Goal: Task Accomplishment & Management: Use online tool/utility

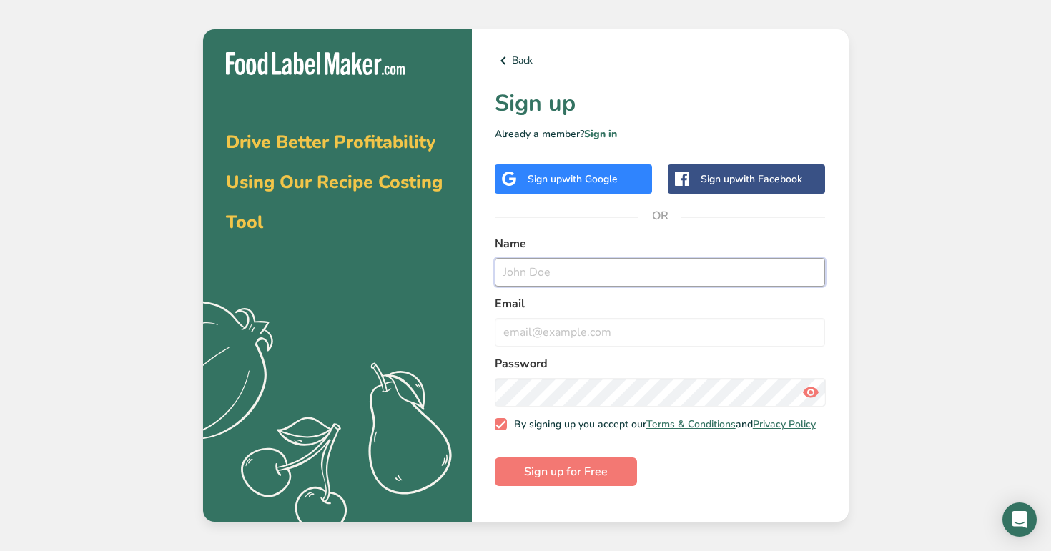
click at [537, 274] on input "text" at bounding box center [660, 272] width 331 height 29
type input "demo1@t.co"
click at [525, 339] on input "email" at bounding box center [660, 332] width 331 height 29
paste input "demo1@t.co"
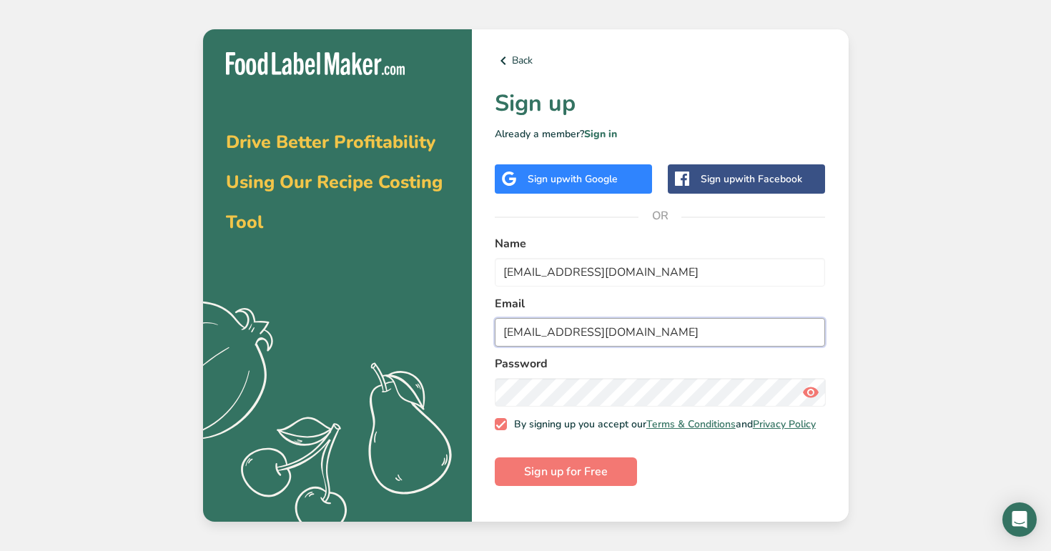
type input "demo1@t.co"
click at [495, 457] on button "Sign up for Free" at bounding box center [566, 471] width 142 height 29
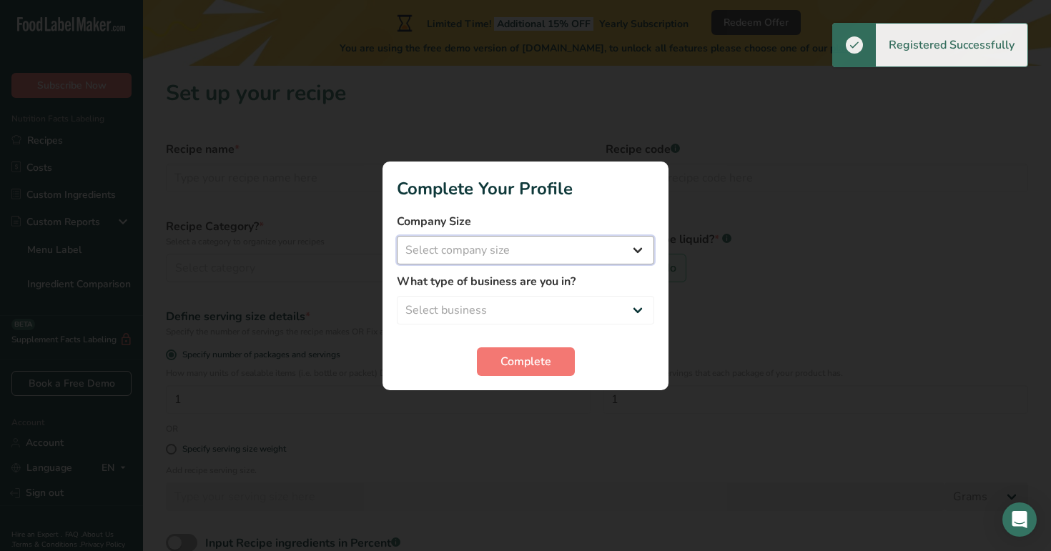
click at [494, 258] on select "Select company size Fewer than 10 Employees 10 to 50 Employees 51 to 500 Employ…" at bounding box center [525, 250] width 257 height 29
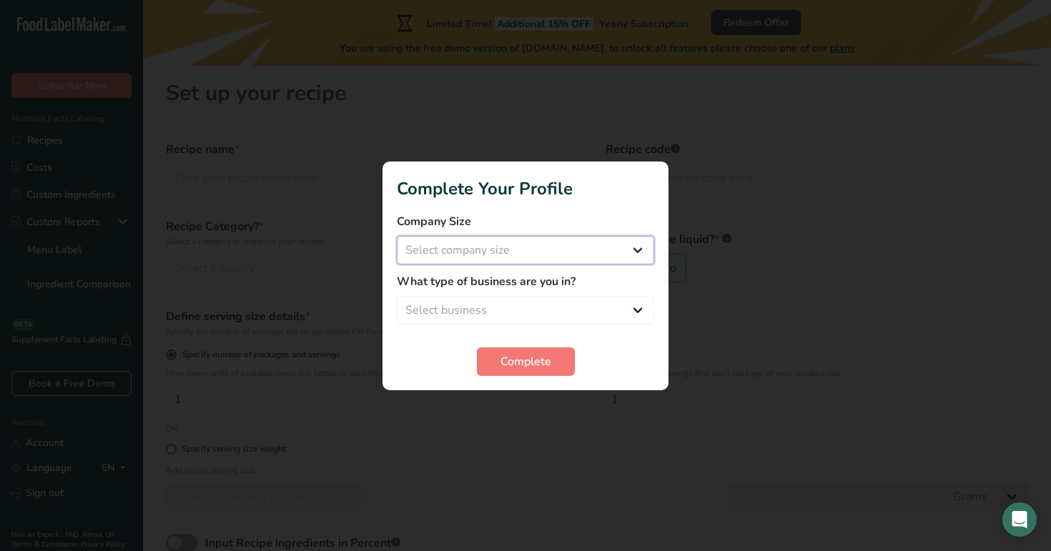
select select "3"
click at [397, 236] on select "Select company size Fewer than 10 Employees 10 to 50 Employees 51 to 500 Employ…" at bounding box center [525, 250] width 257 height 29
click at [530, 301] on select "Select business Packaged Food Manufacturer Restaurant & Cafe Bakery Meal Plans …" at bounding box center [525, 310] width 257 height 29
select select "3"
click at [397, 296] on select "Select business Packaged Food Manufacturer Restaurant & Cafe Bakery Meal Plans …" at bounding box center [525, 310] width 257 height 29
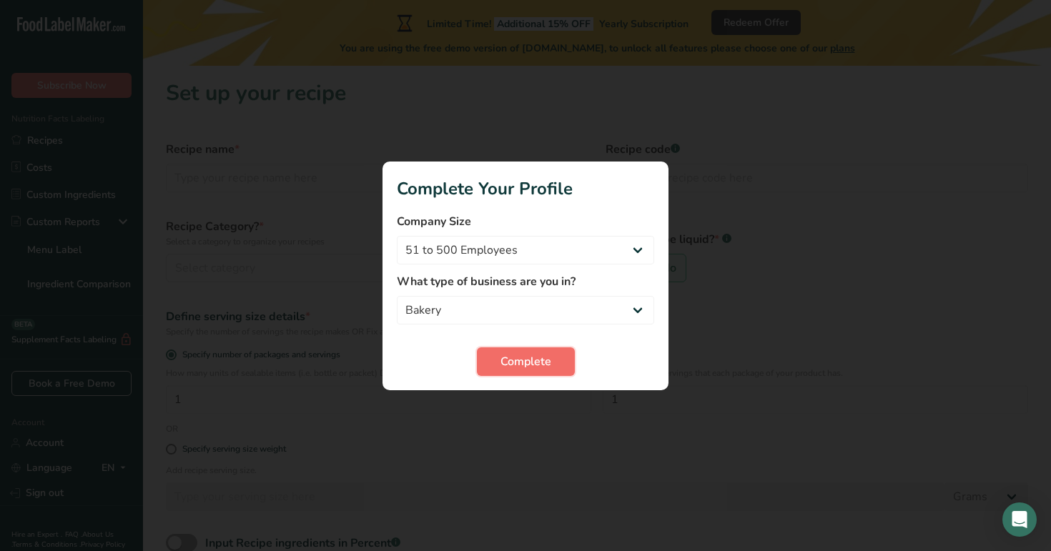
click at [528, 362] on span "Complete" at bounding box center [525, 361] width 51 height 17
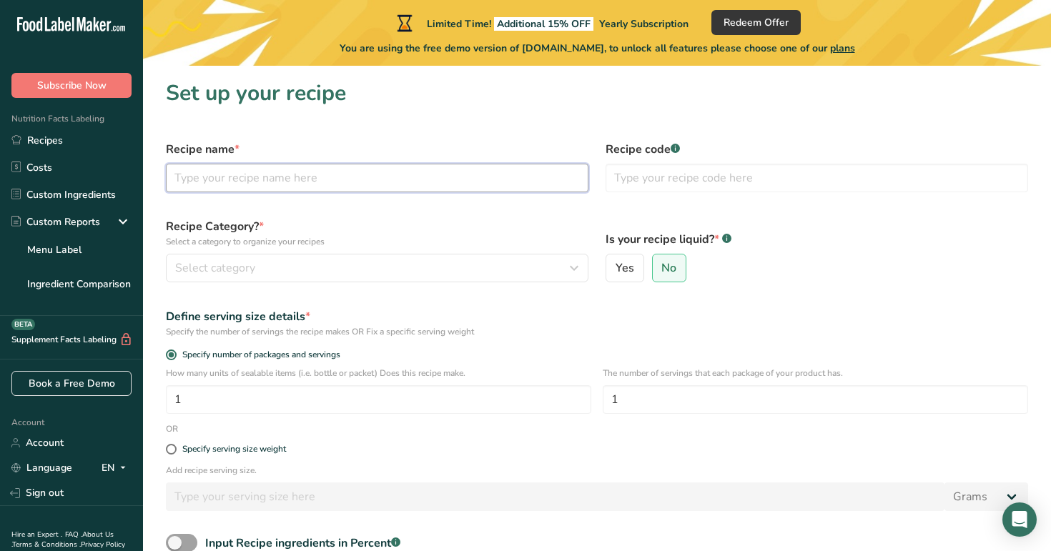
click at [349, 167] on input "text" at bounding box center [377, 178] width 422 height 29
type input "test"
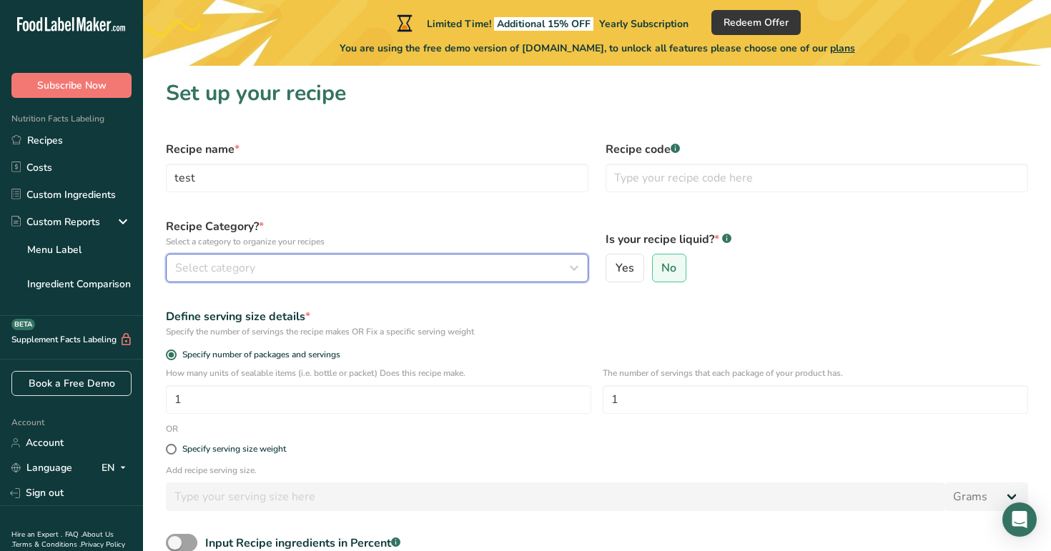
click at [334, 271] on div "Select category" at bounding box center [372, 267] width 395 height 17
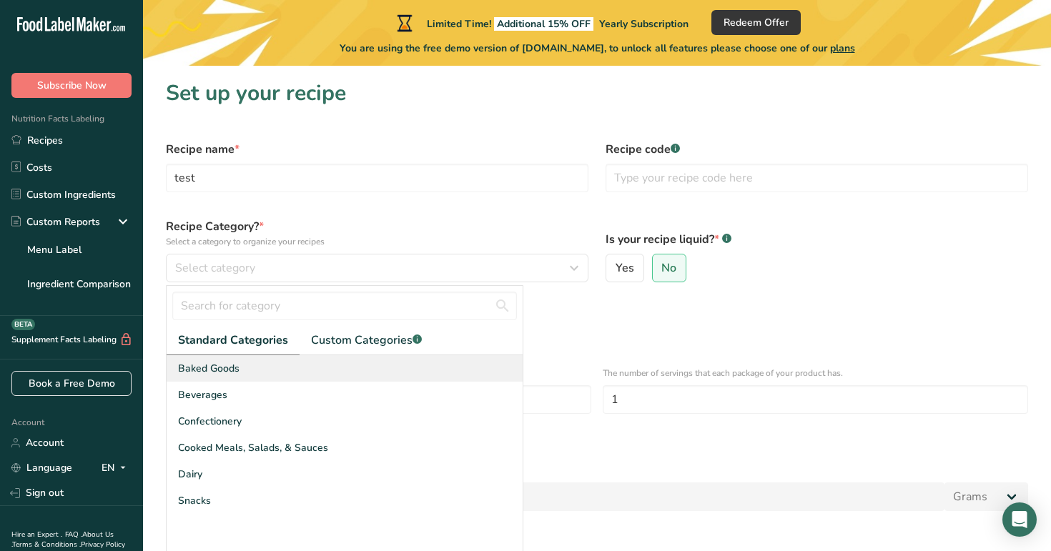
click at [322, 372] on div "Baked Goods" at bounding box center [345, 368] width 356 height 26
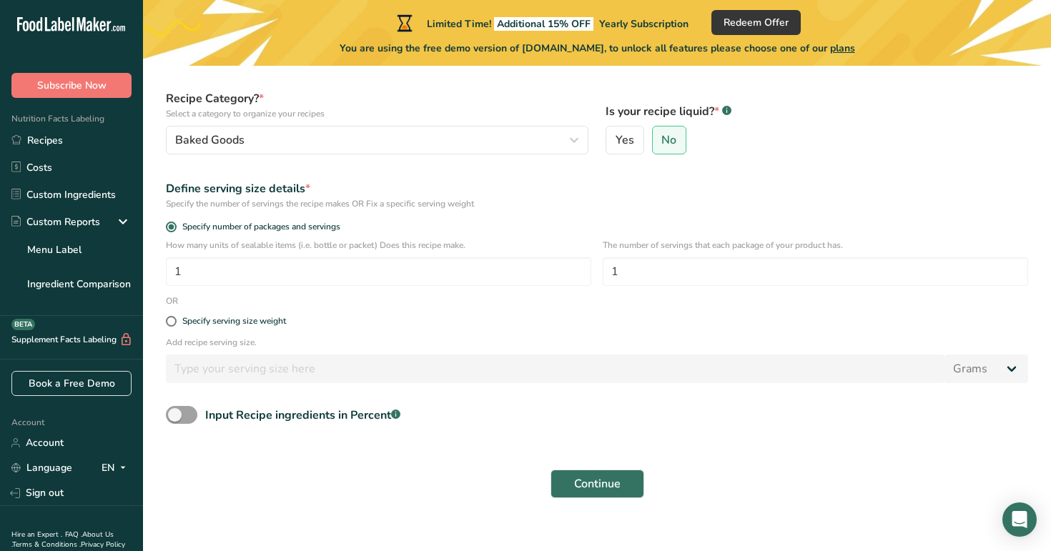
scroll to position [144, 0]
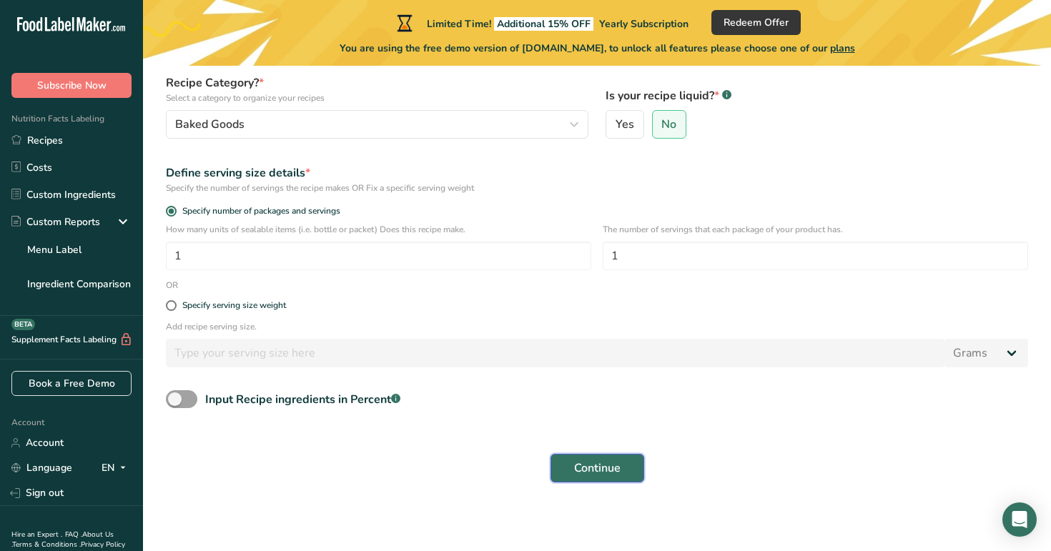
click at [577, 457] on button "Continue" at bounding box center [597, 468] width 94 height 29
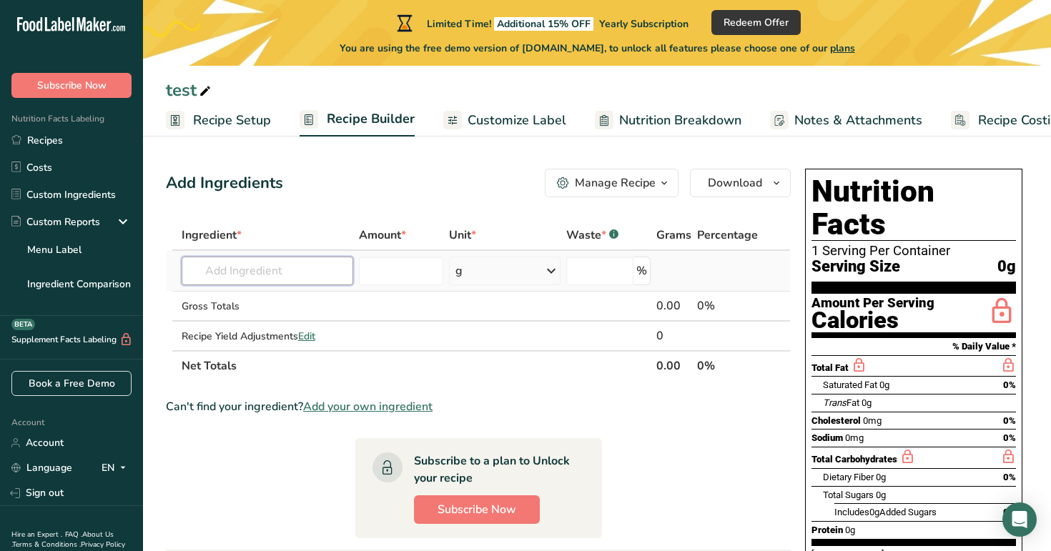
click at [298, 272] on input "text" at bounding box center [268, 271] width 172 height 29
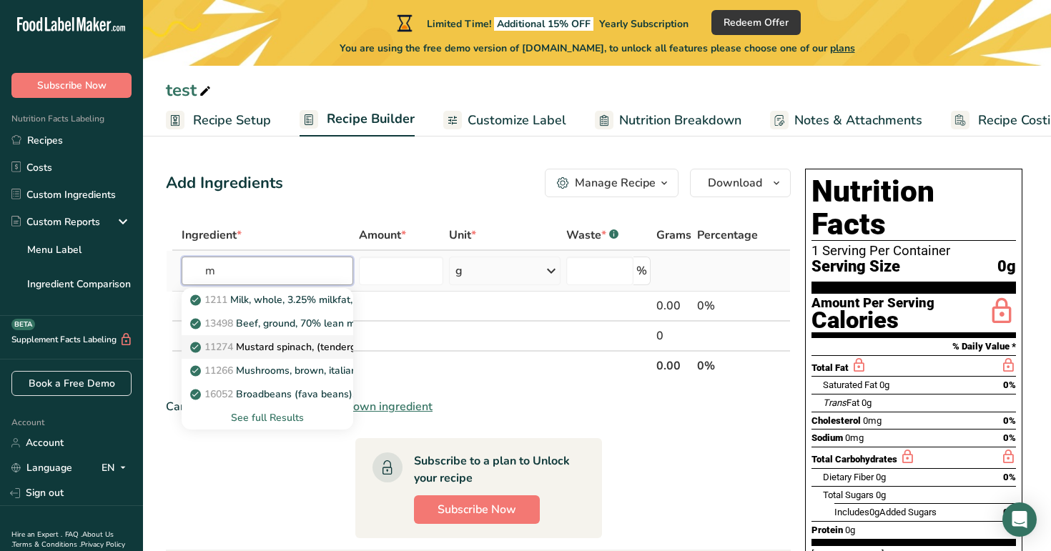
type input "m"
click at [319, 344] on p "11274 Mustard spinach, (tendergreen), raw" at bounding box center [298, 346] width 210 height 15
type input "Mustard spinach, (tendergreen), raw"
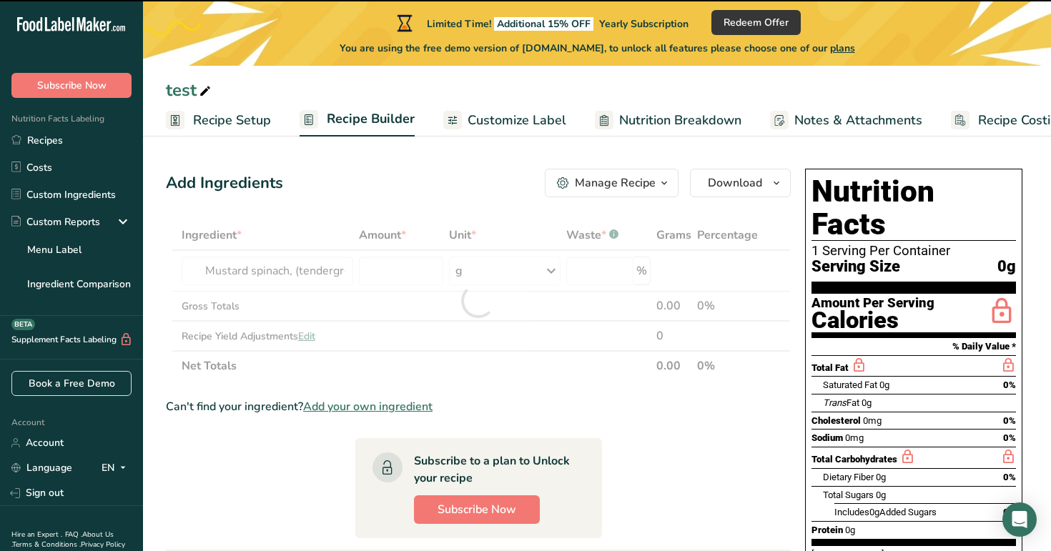
type input "0"
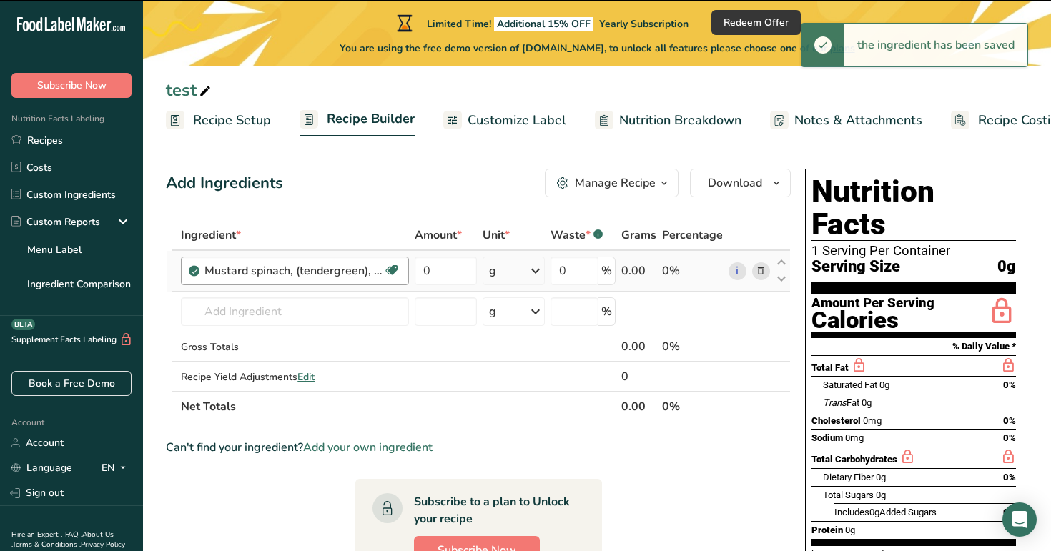
click at [407, 274] on div "Mustard spinach, (tendergreen), raw Source of Antioxidants Dairy free Gluten fr…" at bounding box center [295, 271] width 228 height 29
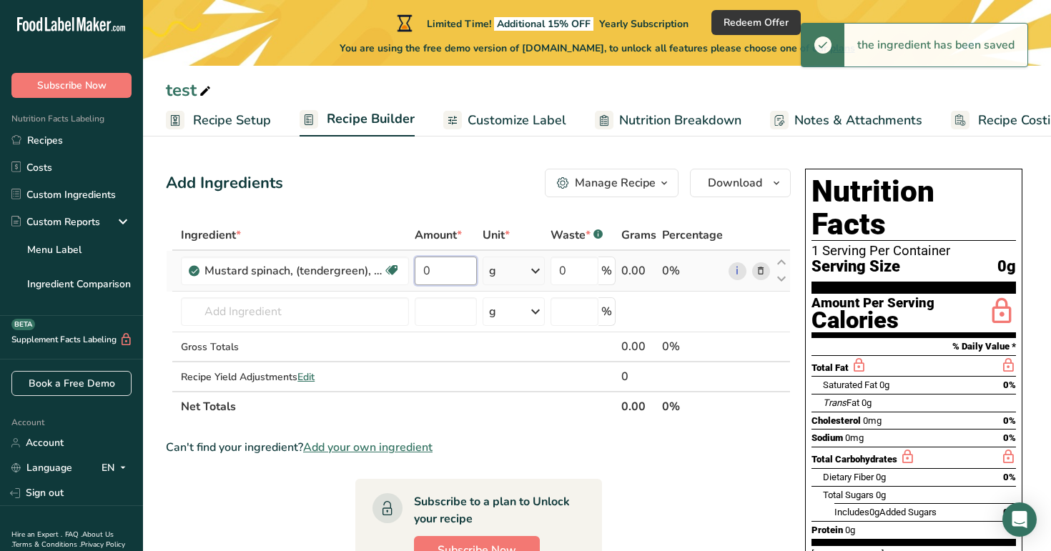
click at [445, 270] on input "0" at bounding box center [445, 271] width 61 height 29
type input "100"
click at [395, 198] on div "Add Ingredients Manage Recipe Delete Recipe Duplicate Recipe Scale Recipe Save …" at bounding box center [482, 554] width 633 height 783
click at [256, 123] on span "Recipe Setup" at bounding box center [232, 120] width 78 height 19
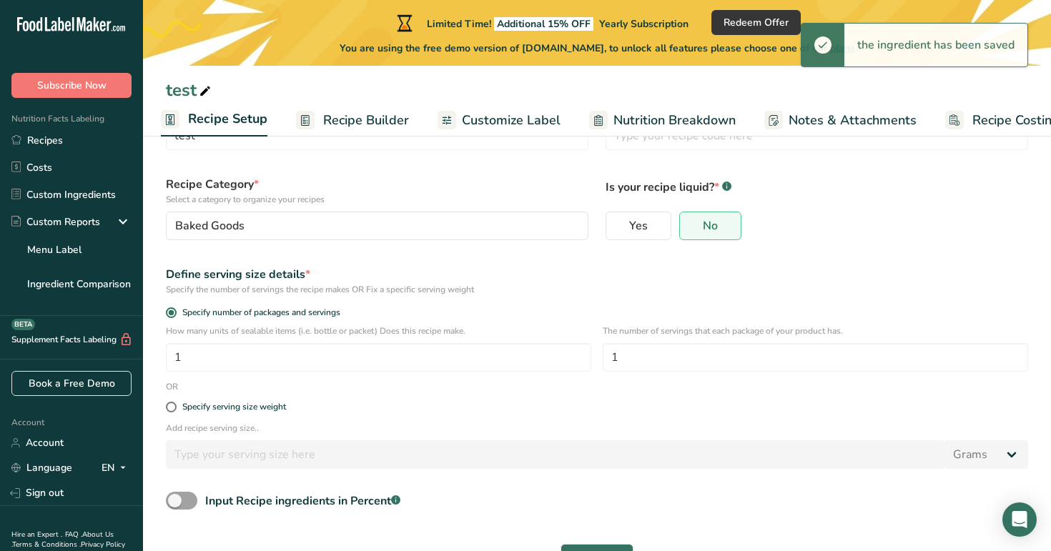
scroll to position [123, 0]
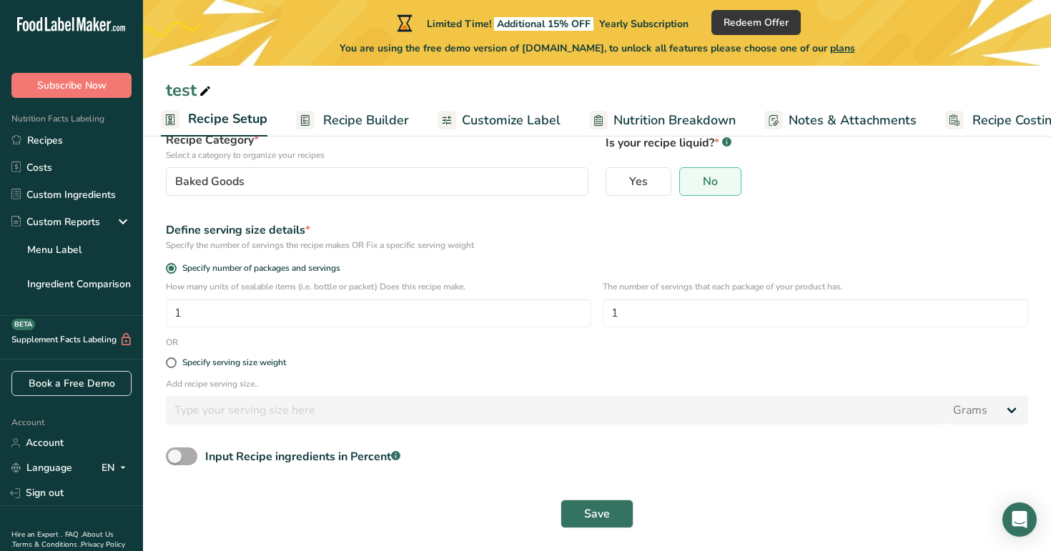
click at [190, 458] on span at bounding box center [181, 456] width 31 height 18
click at [175, 458] on input "Input Recipe ingredients in Percent .a-a{fill:#347362;}.b-a{fill:#fff;}" at bounding box center [170, 456] width 9 height 9
checkbox input "true"
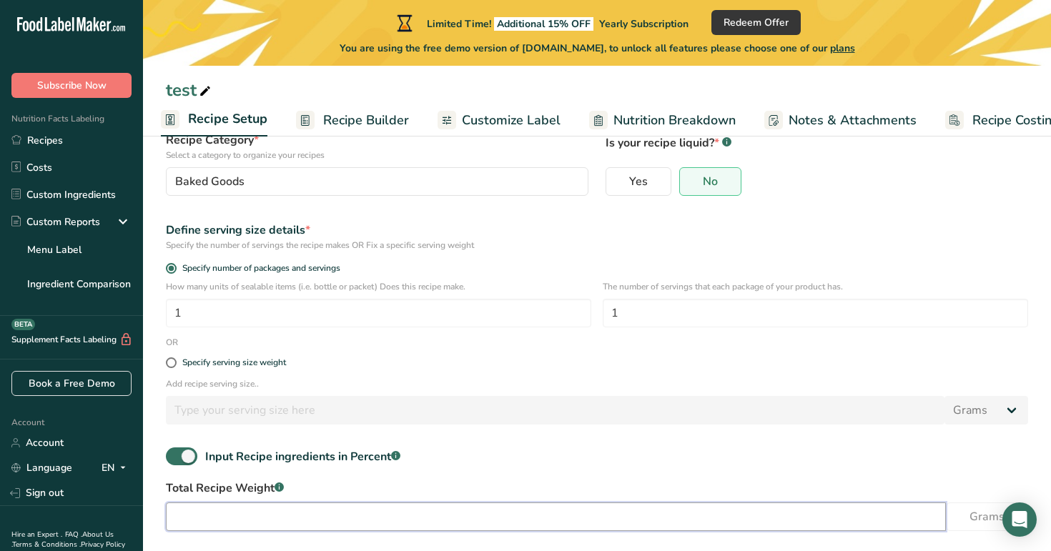
click at [309, 512] on input "number" at bounding box center [556, 516] width 780 height 29
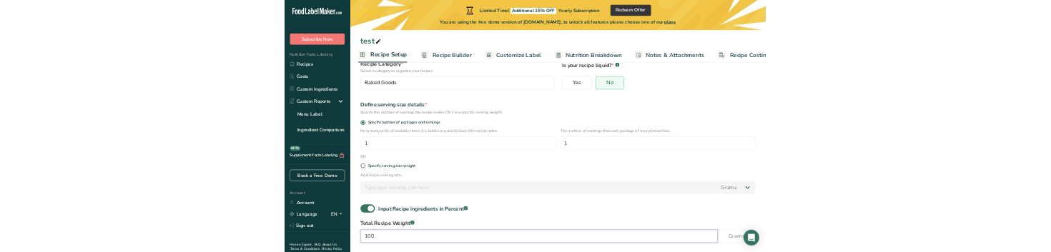
scroll to position [186, 0]
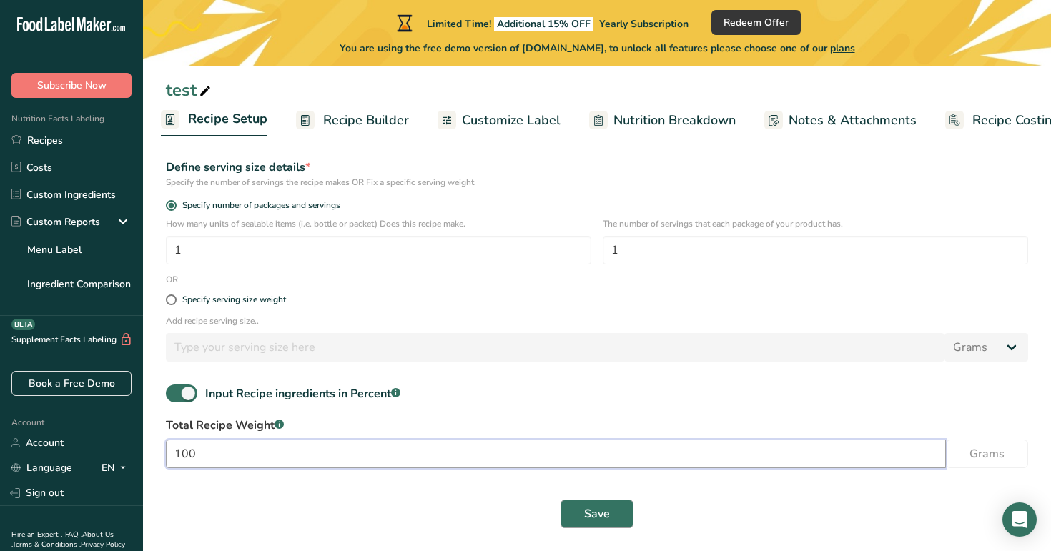
type input "100"
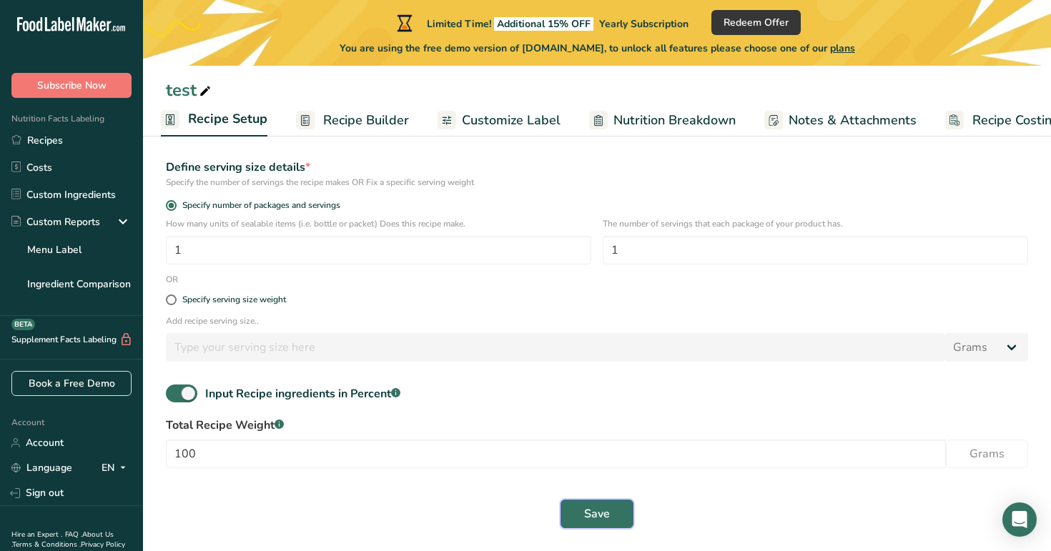
click at [603, 503] on button "Save" at bounding box center [596, 514] width 73 height 29
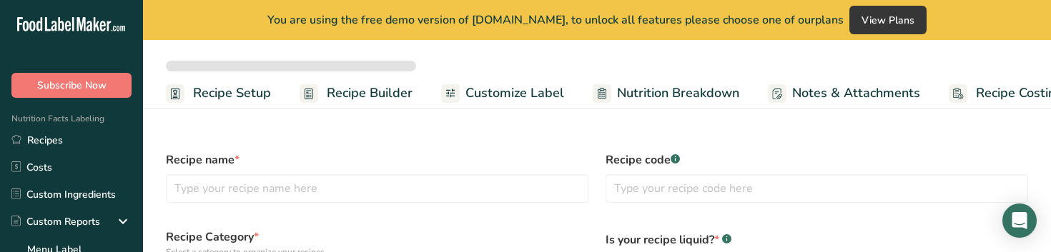
select select
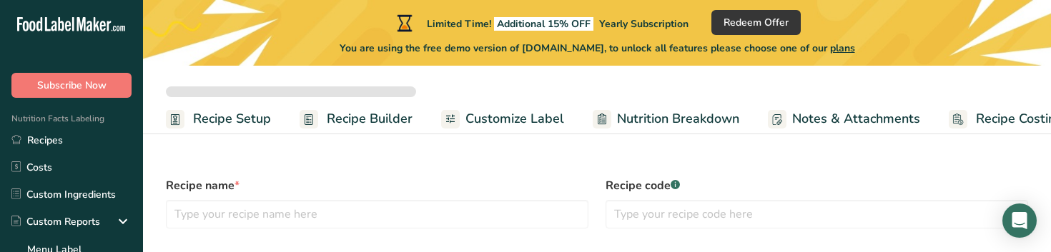
type input "test"
radio input "true"
type input "1"
select select "0"
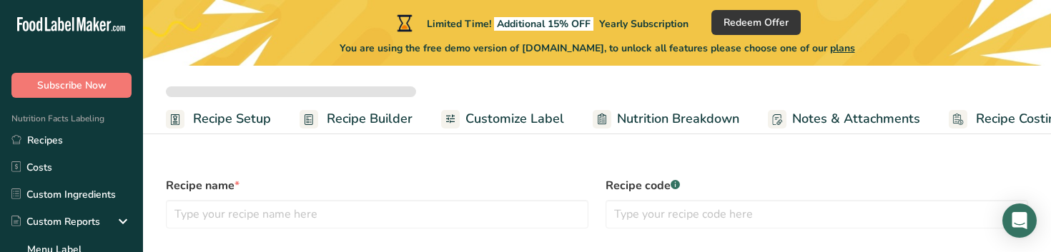
checkbox input "true"
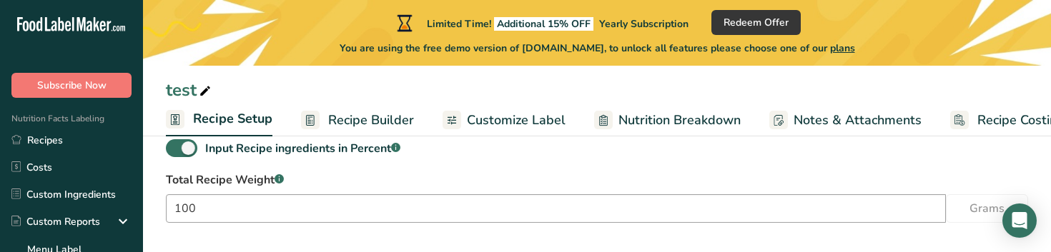
scroll to position [485, 0]
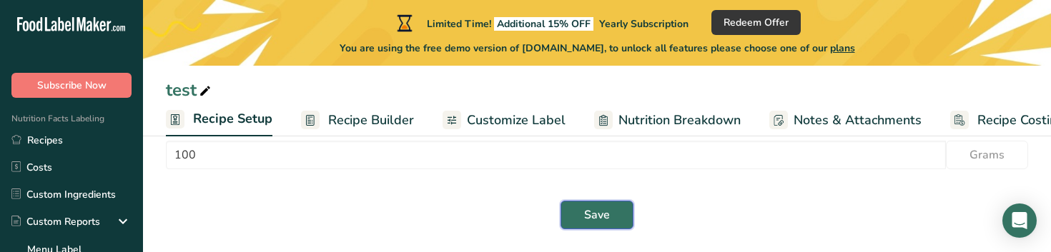
click at [618, 214] on button "Save" at bounding box center [596, 215] width 73 height 29
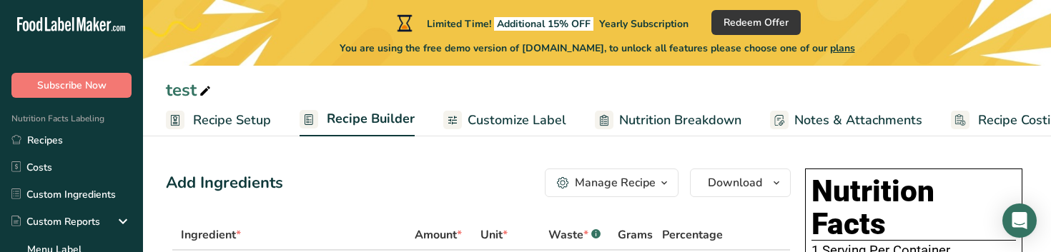
click at [219, 120] on span "Recipe Setup" at bounding box center [232, 120] width 78 height 19
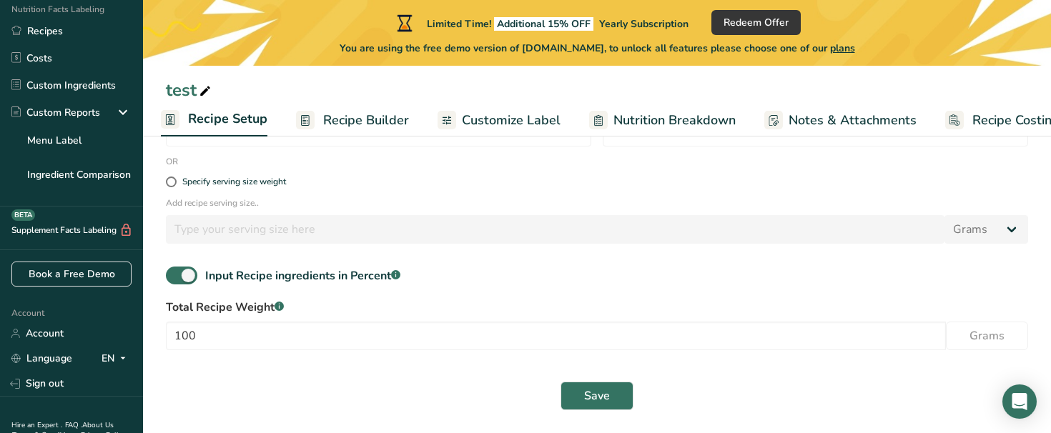
scroll to position [115, 0]
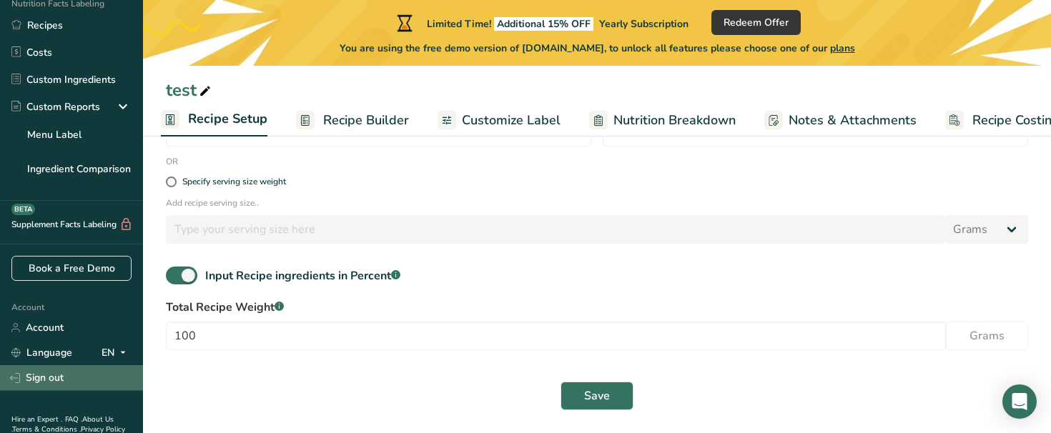
click at [75, 252] on link "Sign out" at bounding box center [71, 377] width 143 height 25
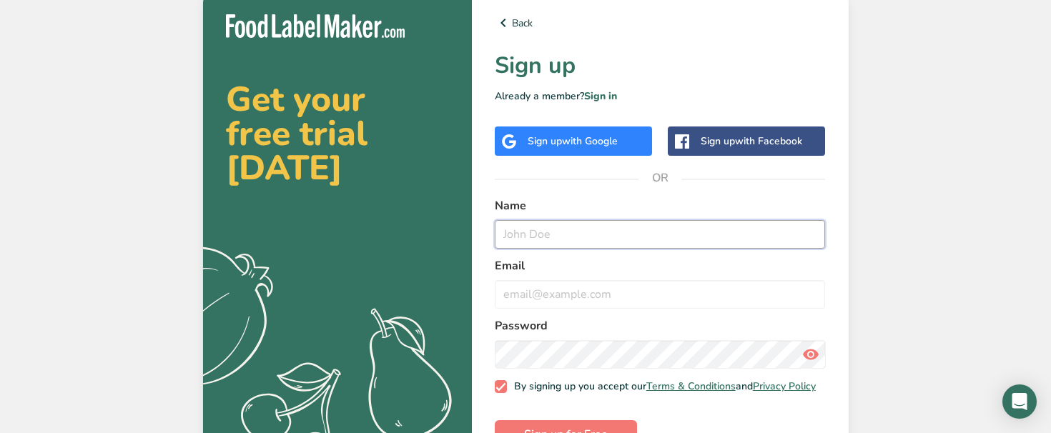
click at [565, 240] on input "text" at bounding box center [660, 234] width 331 height 29
type input "test@6.co"
click at [542, 299] on input "email" at bounding box center [660, 294] width 331 height 29
paste input "test@6.co"
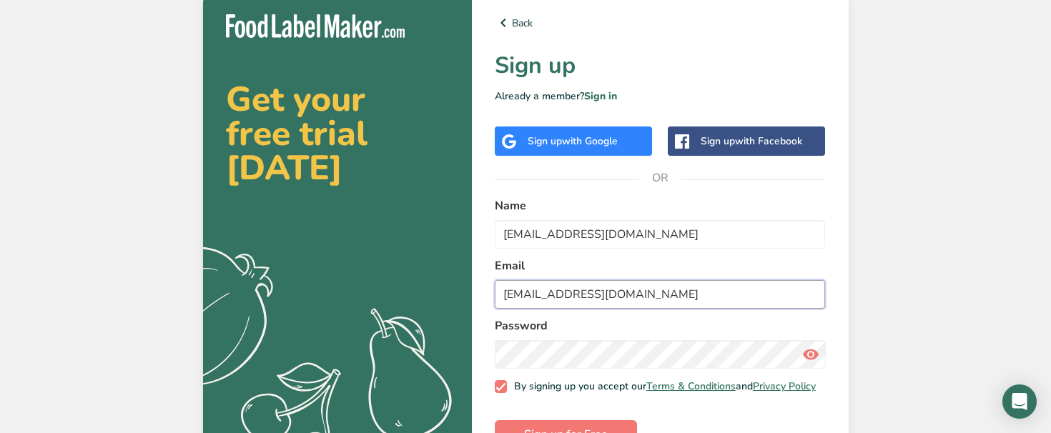
type input "test@6.co"
click at [495, 420] on button "Sign up for Free" at bounding box center [566, 434] width 142 height 29
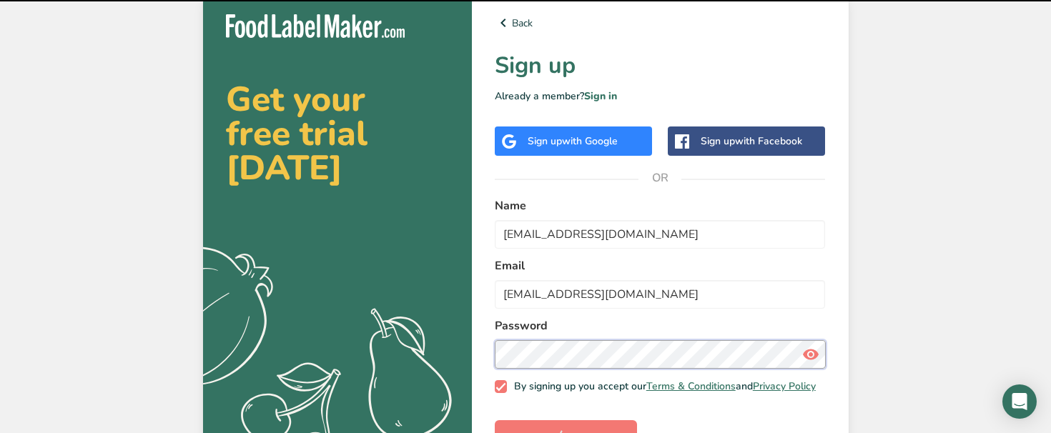
scroll to position [46, 0]
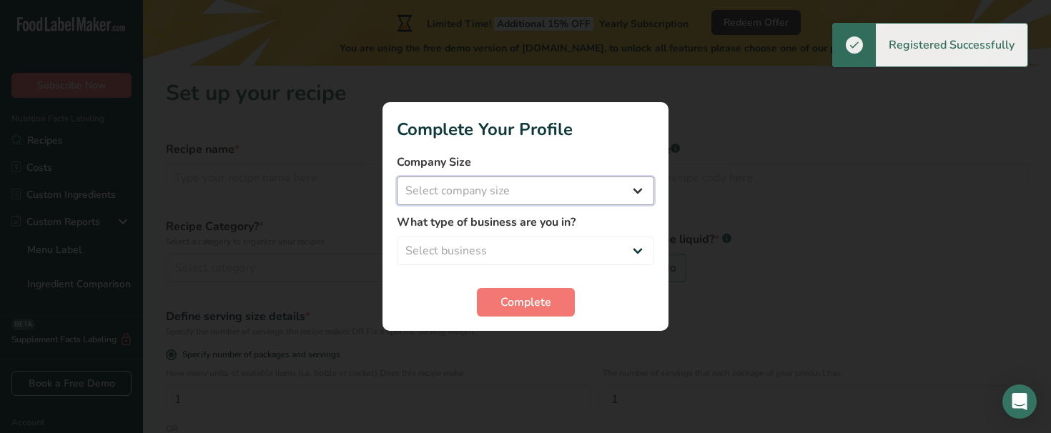
click at [597, 188] on select "Select company size Fewer than 10 Employees 10 to 50 Employees 51 to 500 Employ…" at bounding box center [525, 191] width 257 height 29
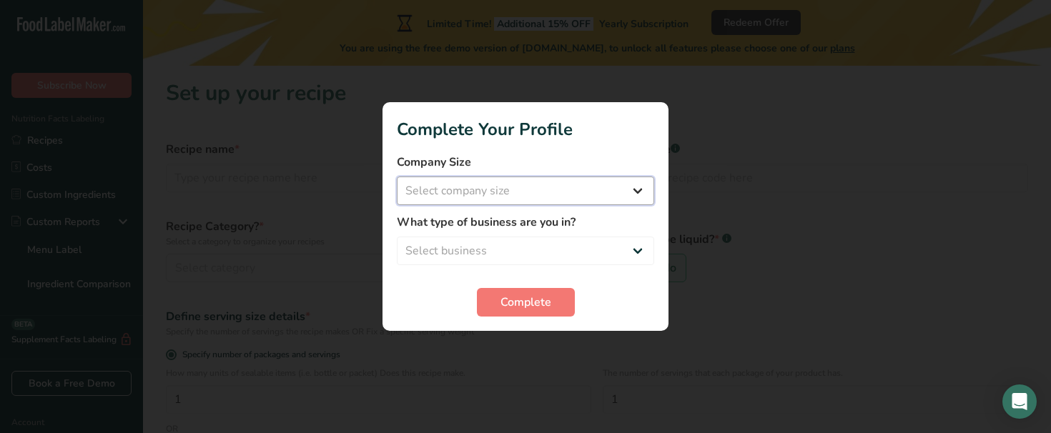
select select "4"
click at [397, 177] on select "Select company size Fewer than 10 Employees 10 to 50 Employees 51 to 500 Employ…" at bounding box center [525, 191] width 257 height 29
click at [555, 250] on select "Select business Packaged Food Manufacturer Restaurant & Cafe Bakery Meal Plans …" at bounding box center [525, 251] width 257 height 29
select select "3"
click at [397, 237] on select "Select business Packaged Food Manufacturer Restaurant & Cafe Bakery Meal Plans …" at bounding box center [525, 251] width 257 height 29
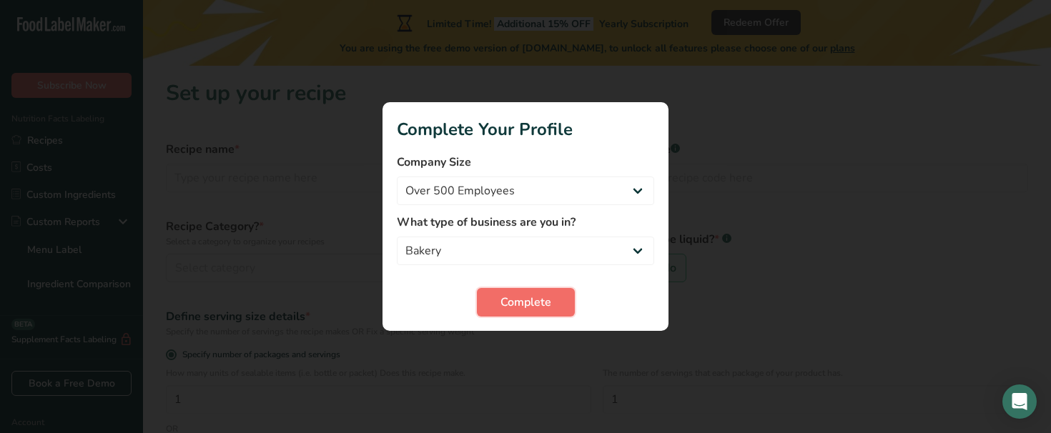
click at [530, 301] on span "Complete" at bounding box center [525, 302] width 51 height 17
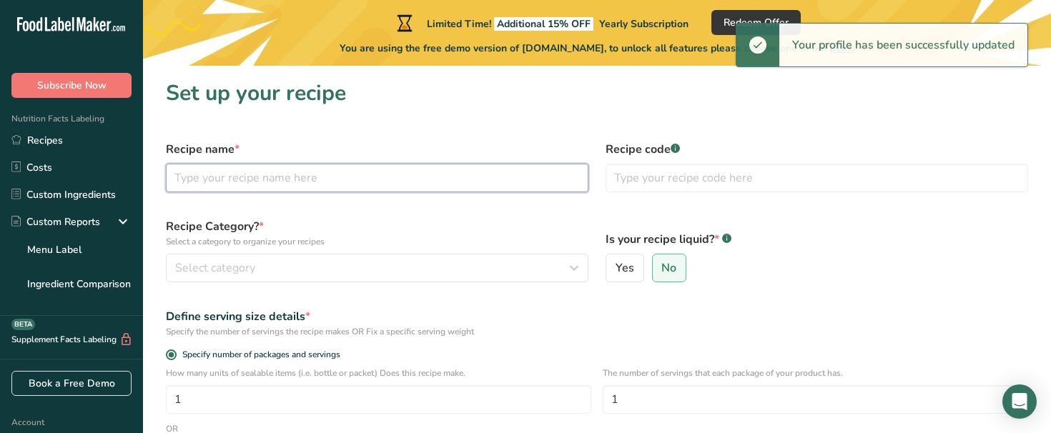
click at [341, 181] on input "text" at bounding box center [377, 178] width 422 height 29
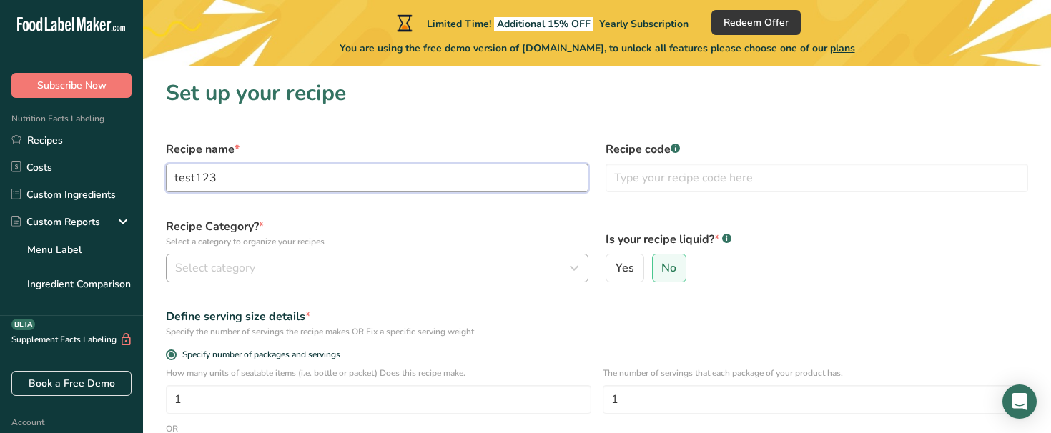
type input "test123"
click at [386, 262] on div "Select category" at bounding box center [372, 267] width 395 height 17
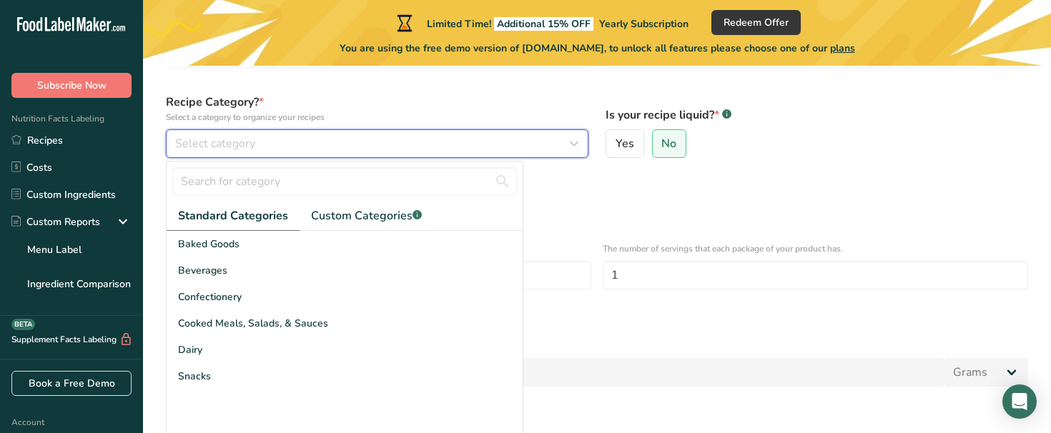
scroll to position [162, 0]
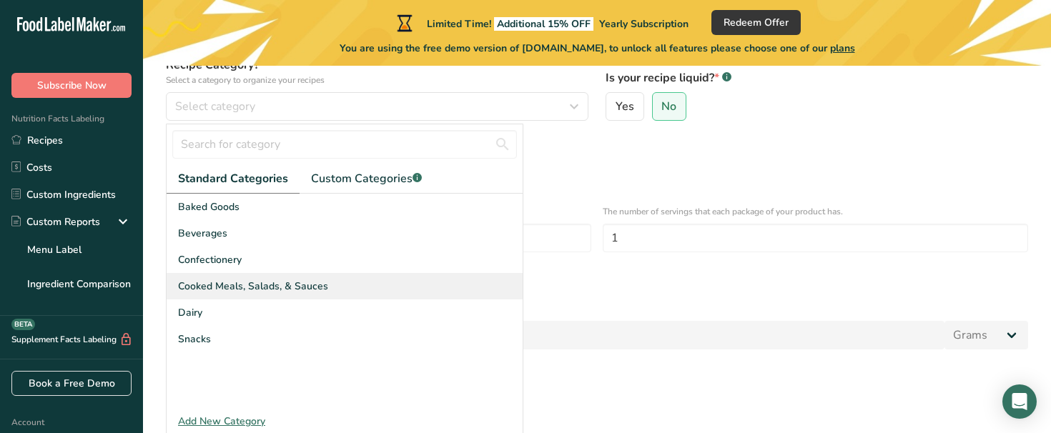
click at [377, 294] on div "Cooked Meals, Salads, & Sauces" at bounding box center [345, 286] width 356 height 26
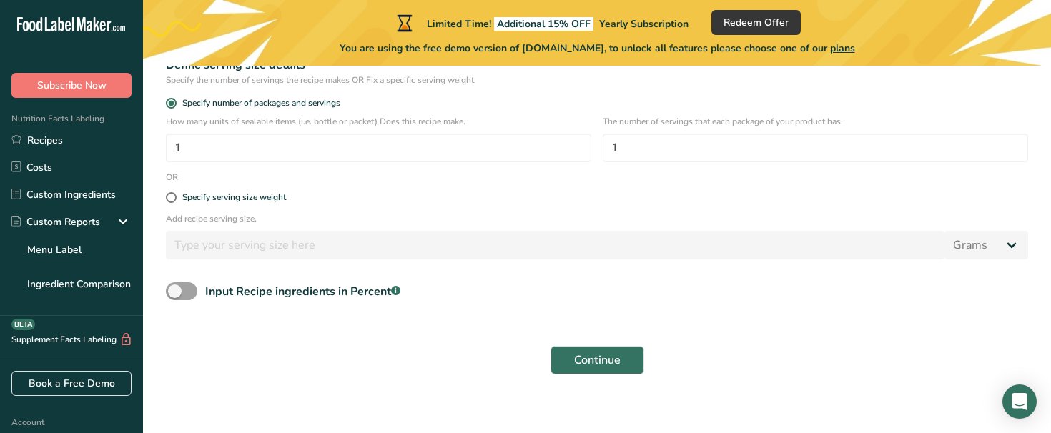
scroll to position [262, 0]
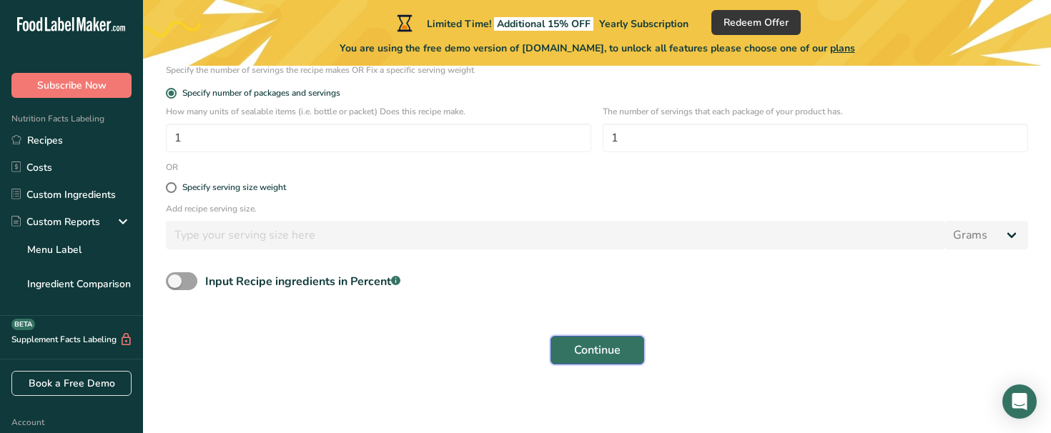
click at [581, 354] on span "Continue" at bounding box center [597, 350] width 46 height 17
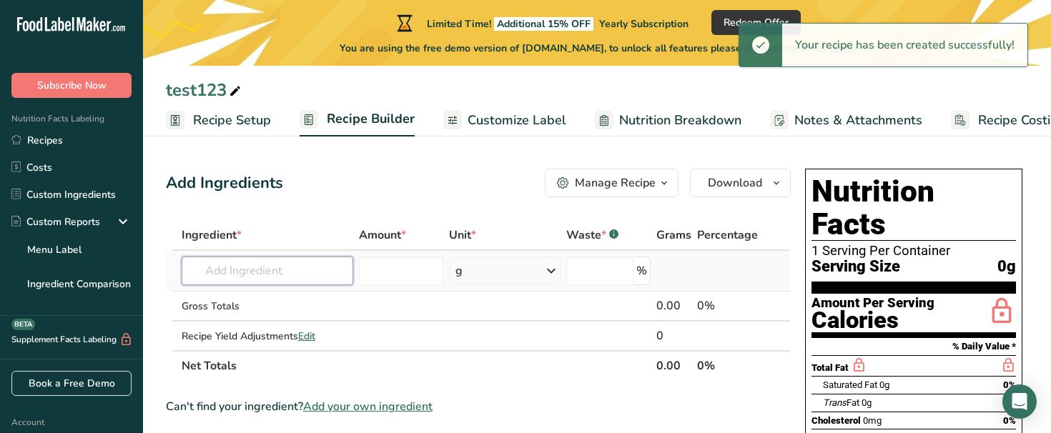
click at [268, 272] on input "text" at bounding box center [268, 271] width 172 height 29
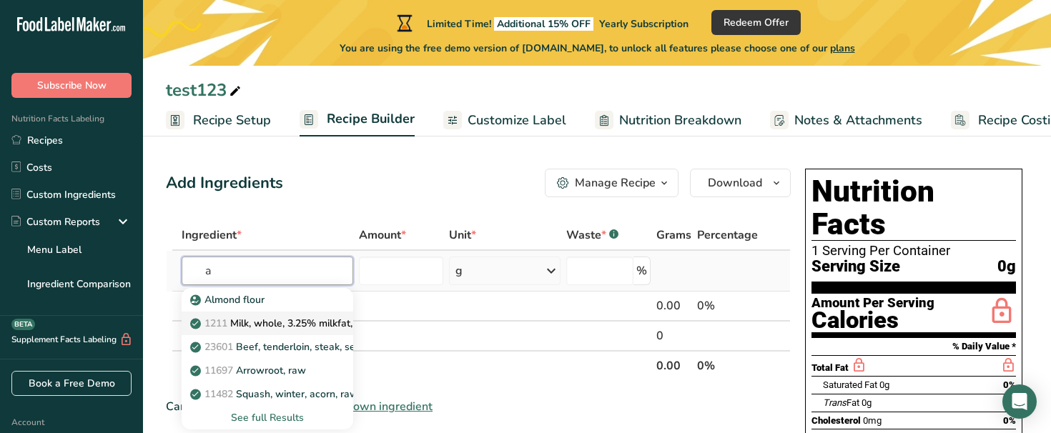
type input "a"
click at [267, 317] on p "1211 Milk, whole, 3.25% milkfat, without added vitamin A and vitamin D" at bounding box center [383, 323] width 381 height 15
type input "Milk, whole, 3.25% milkfat, without added vitamin A and [MEDICAL_DATA]"
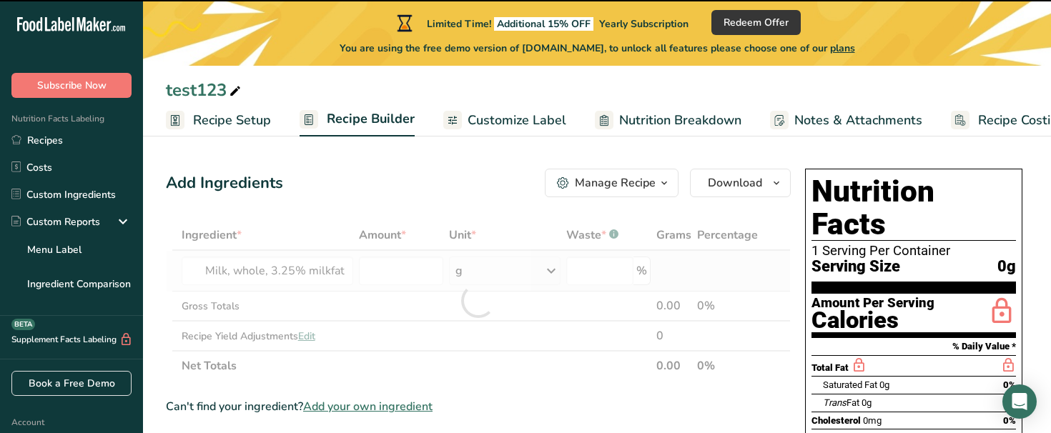
type input "0"
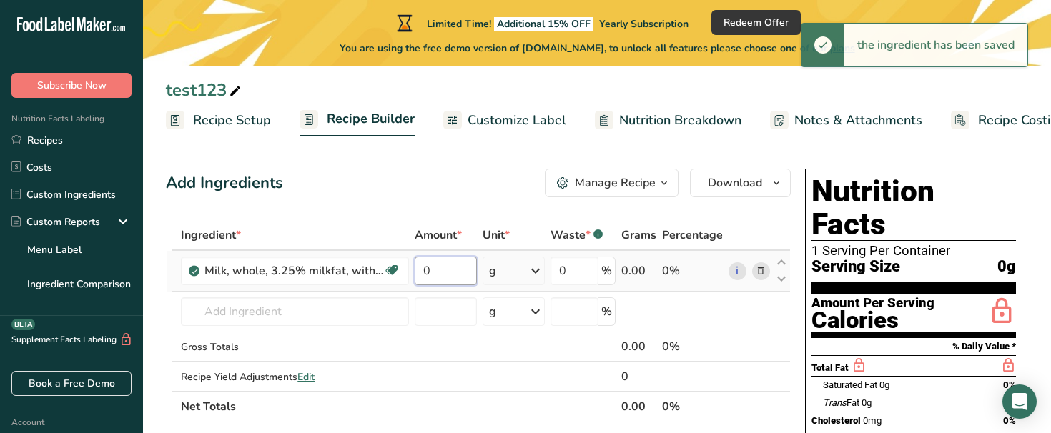
click at [429, 274] on input "0" at bounding box center [445, 271] width 61 height 29
type input "100"
click at [470, 175] on div "Add Ingredients Manage Recipe Delete Recipe Duplicate Recipe Scale Recipe Save …" at bounding box center [478, 183] width 625 height 29
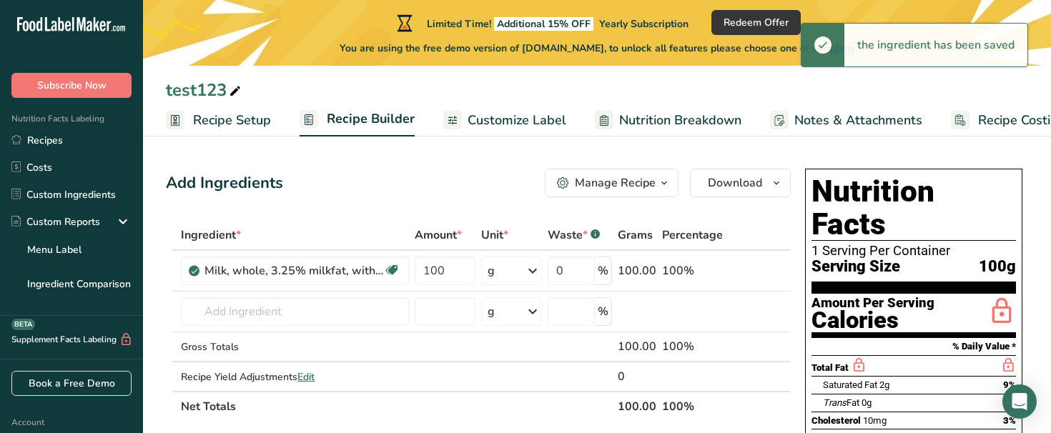
click at [232, 123] on span "Recipe Setup" at bounding box center [232, 120] width 78 height 19
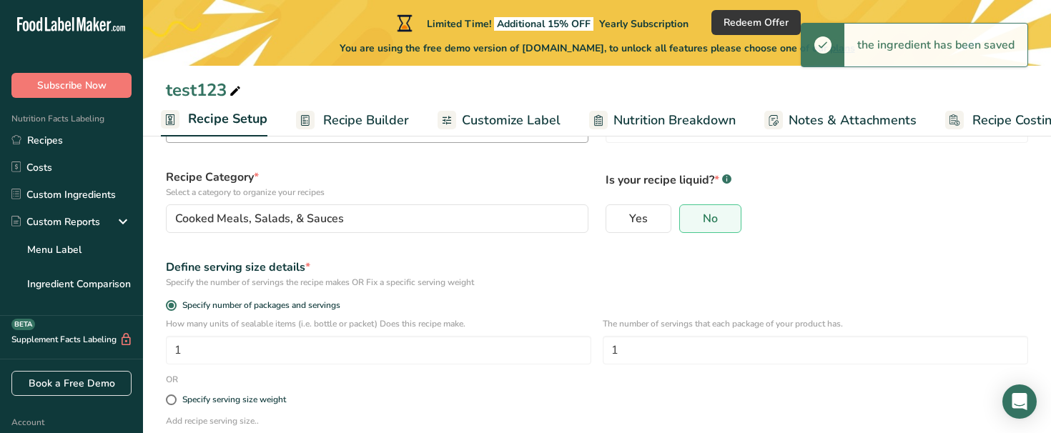
scroll to position [241, 0]
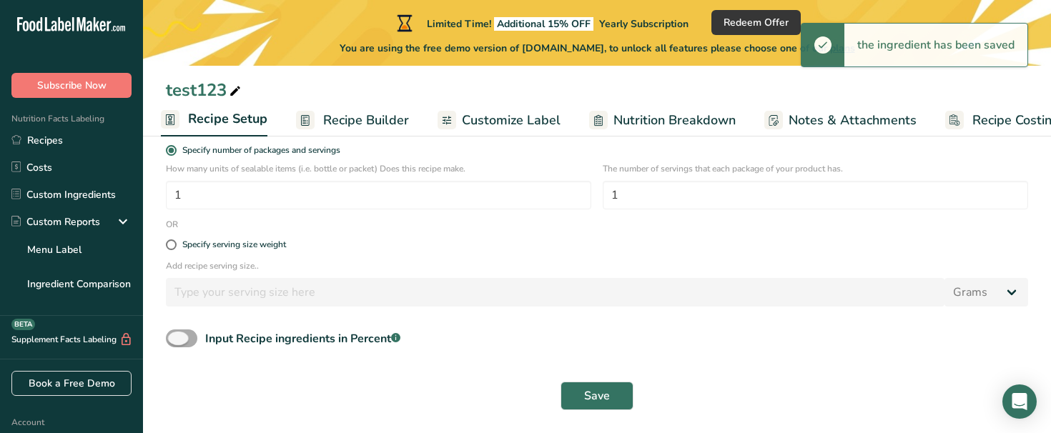
click at [183, 336] on span at bounding box center [181, 338] width 31 height 18
click at [175, 336] on input "Input Recipe ingredients in Percent .a-a{fill:#347362;}.b-a{fill:#fff;}" at bounding box center [170, 338] width 9 height 9
checkbox input "true"
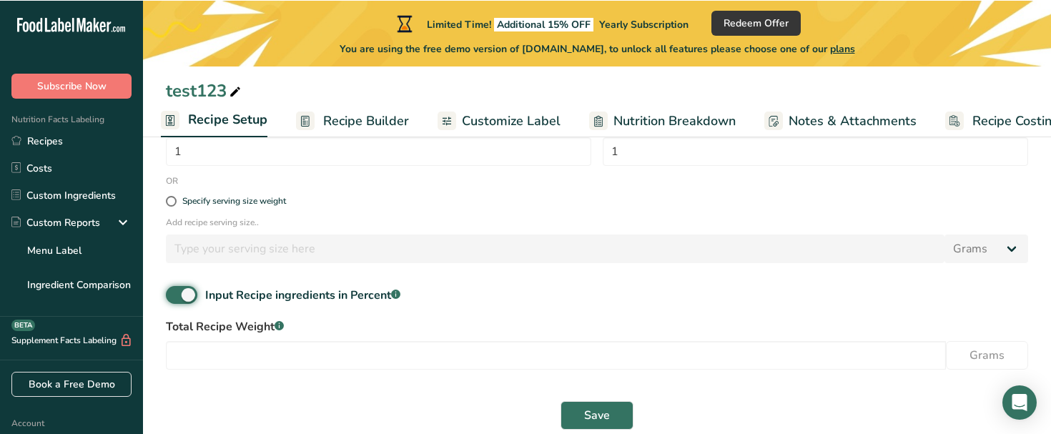
scroll to position [302, 0]
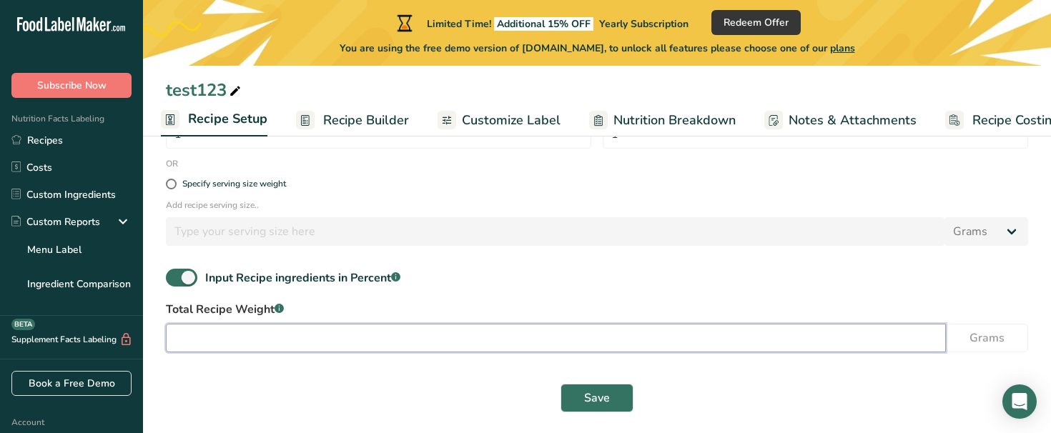
click at [560, 351] on input "number" at bounding box center [556, 338] width 780 height 29
type input "100"
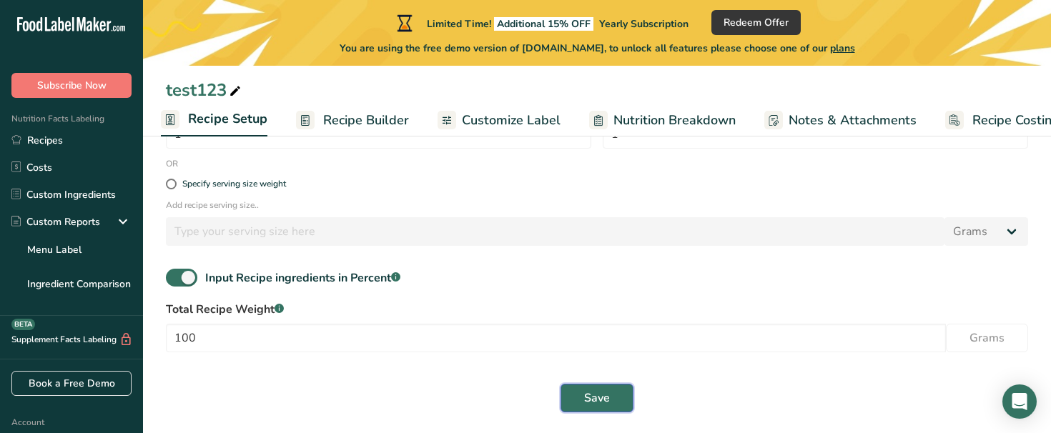
click at [625, 396] on button "Save" at bounding box center [596, 398] width 73 height 29
click at [602, 392] on span "Save" at bounding box center [597, 398] width 26 height 17
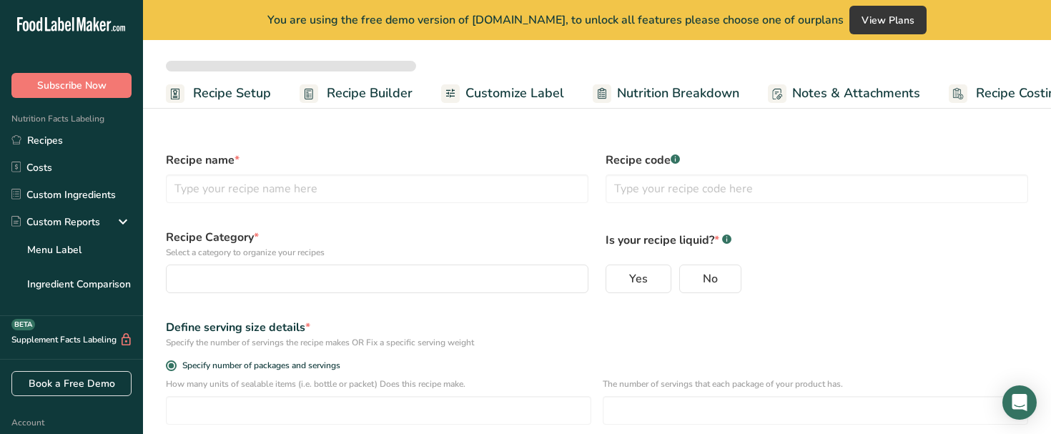
select select
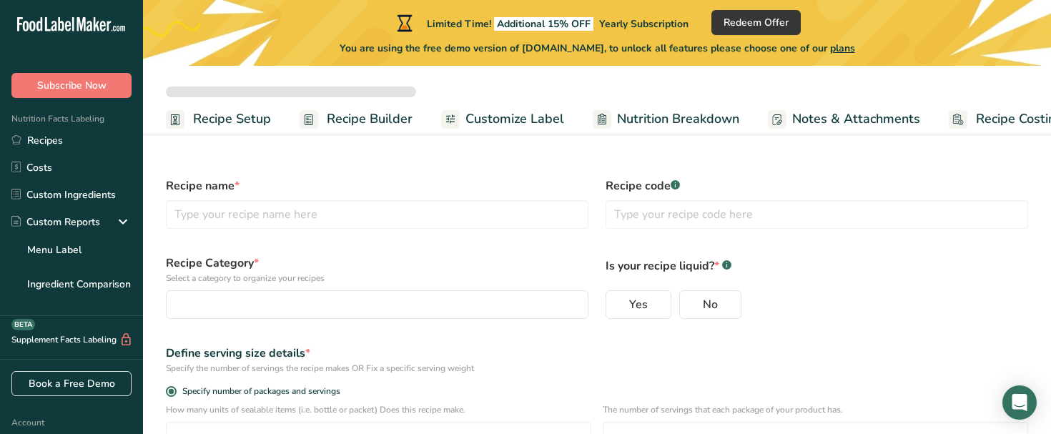
type input "test123"
radio input "true"
type input "1"
select select "0"
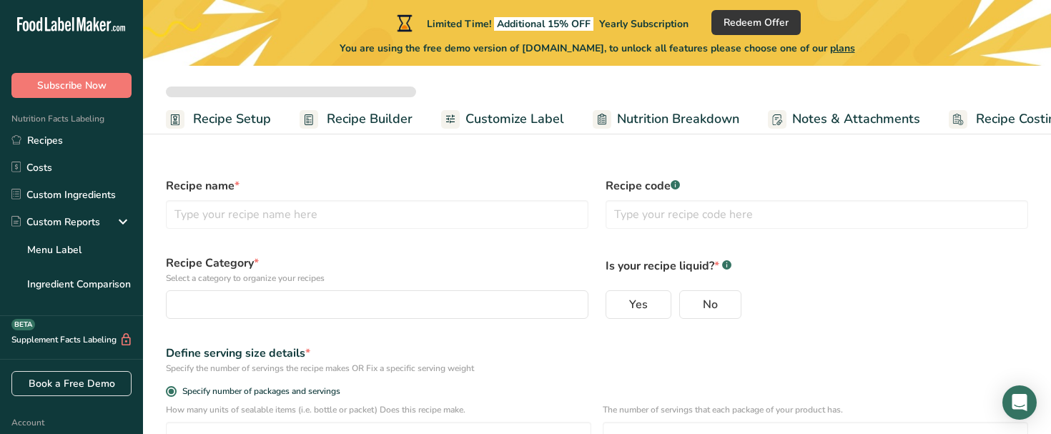
checkbox input "true"
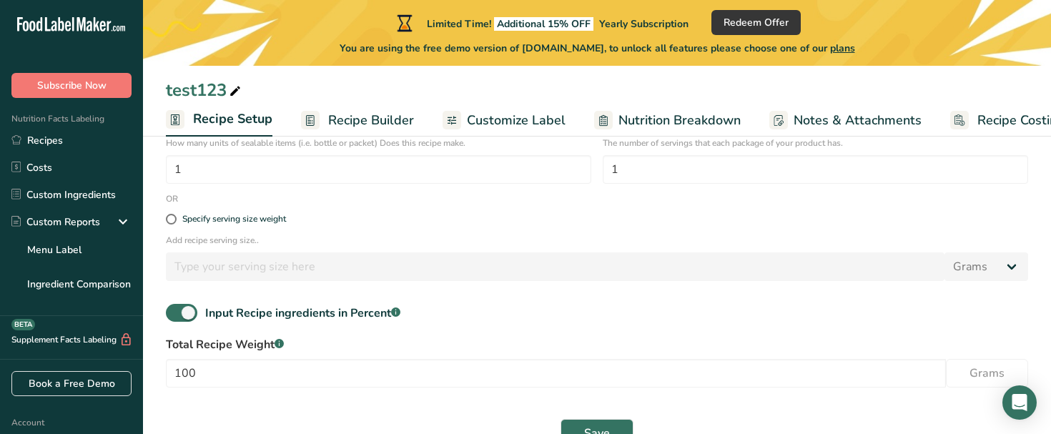
scroll to position [303, 0]
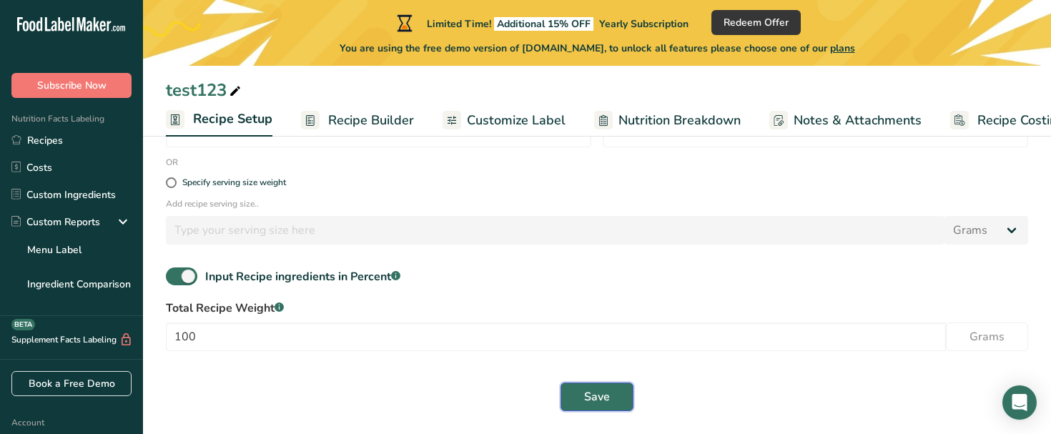
click at [584, 402] on span "Save" at bounding box center [597, 396] width 26 height 17
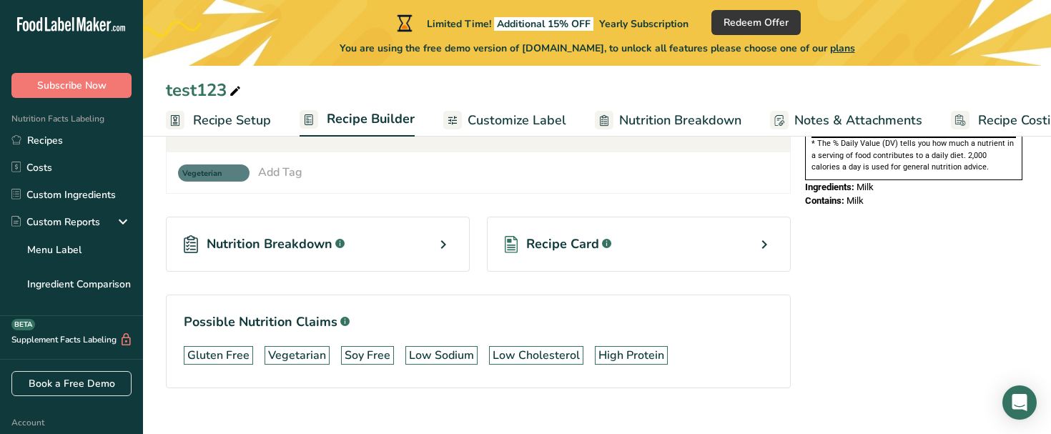
scroll to position [504, 0]
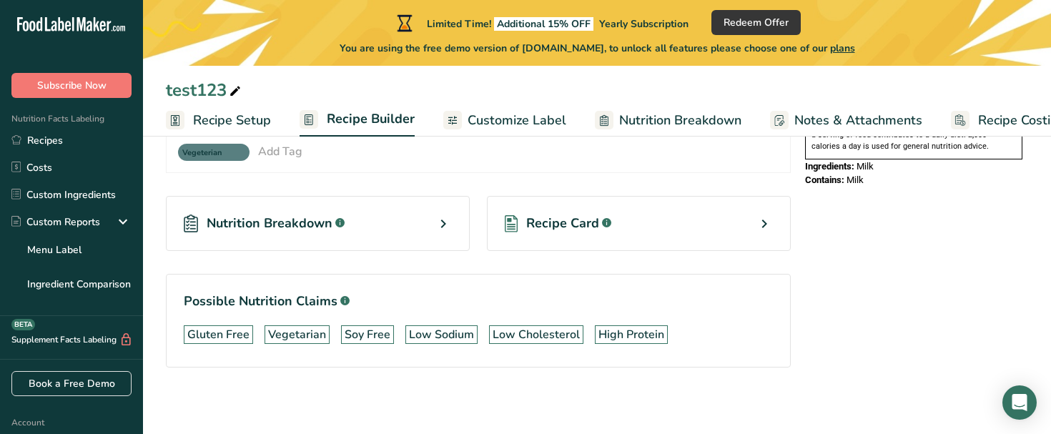
click at [251, 114] on span "Recipe Setup" at bounding box center [232, 120] width 78 height 19
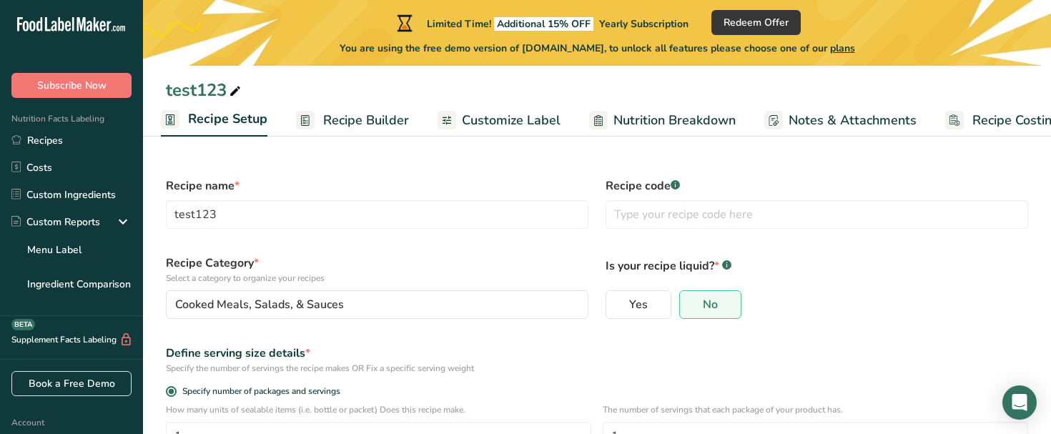
click at [357, 117] on span "Recipe Builder" at bounding box center [366, 120] width 86 height 19
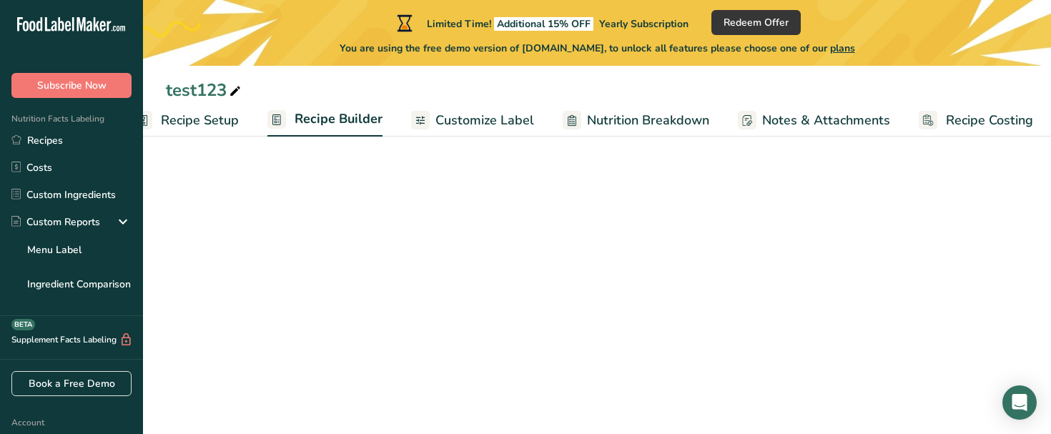
scroll to position [0, 36]
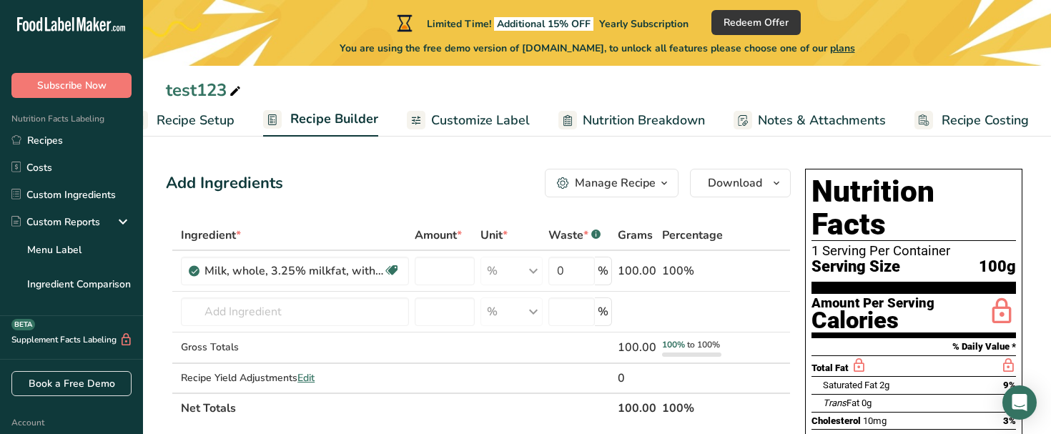
click at [222, 129] on span "Recipe Setup" at bounding box center [196, 120] width 78 height 19
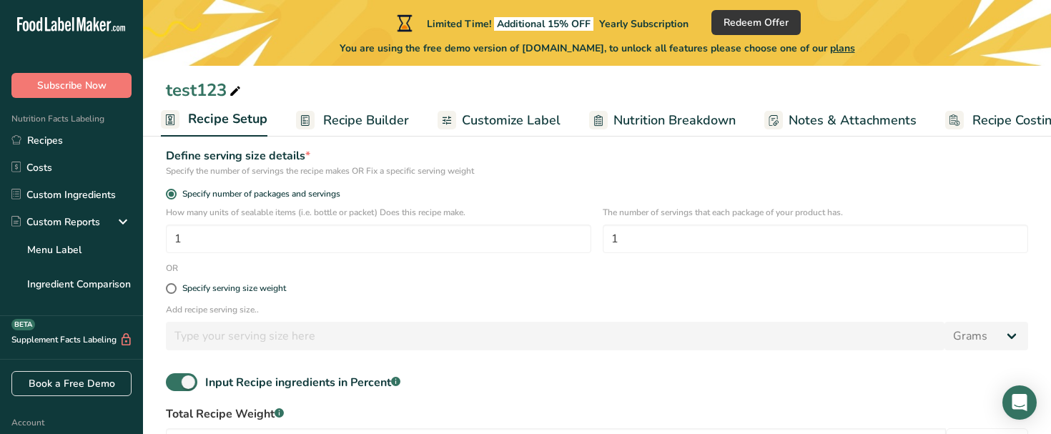
scroll to position [303, 0]
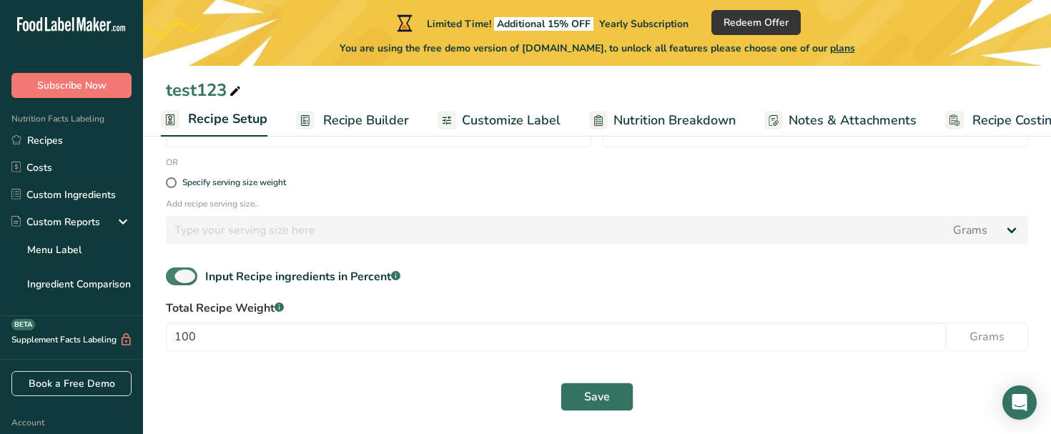
click at [179, 282] on span at bounding box center [181, 276] width 31 height 18
click at [175, 281] on input "Input Recipe ingredients in Percent .a-a{fill:#347362;}.b-a{fill:#fff;}" at bounding box center [170, 276] width 9 height 9
checkbox input "false"
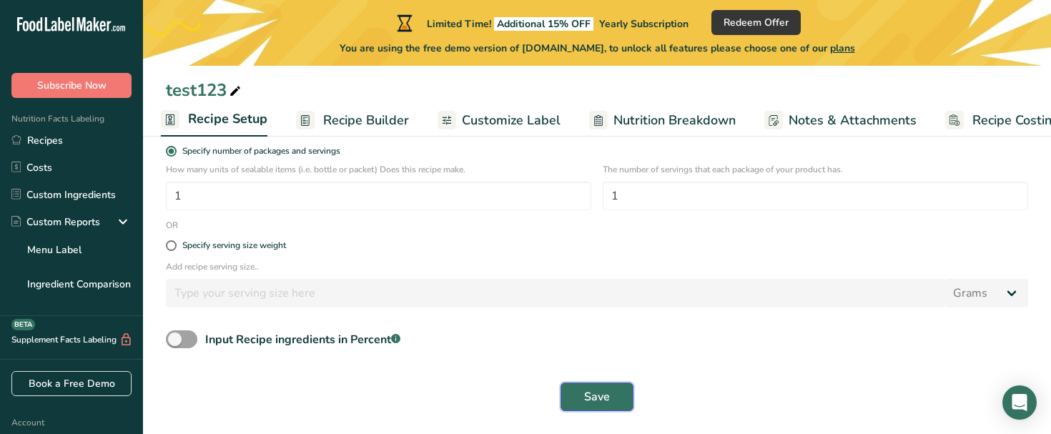
click at [584, 397] on span "Save" at bounding box center [597, 396] width 26 height 17
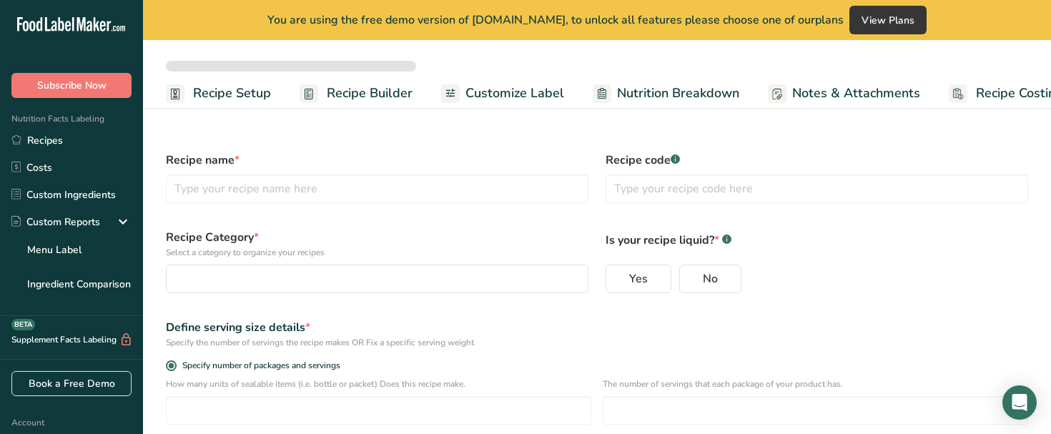
select select
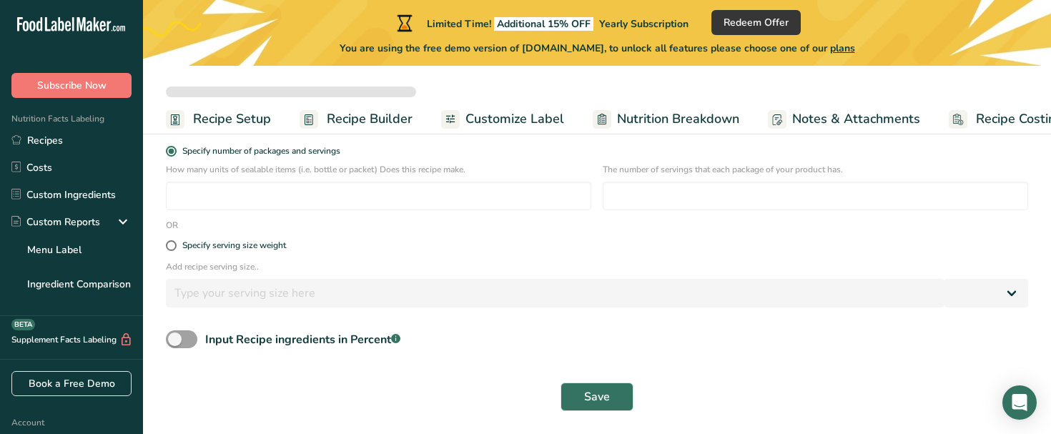
type input "test123"
radio input "true"
type input "1"
select select "0"
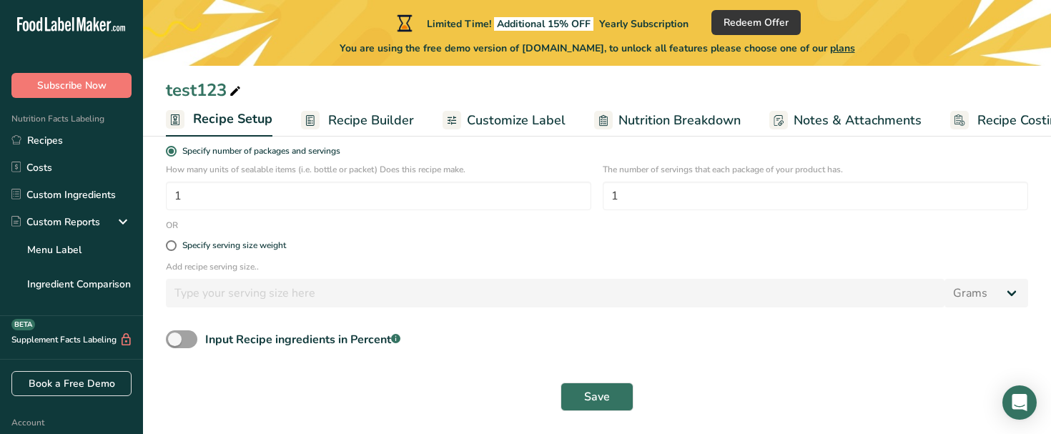
scroll to position [176, 0]
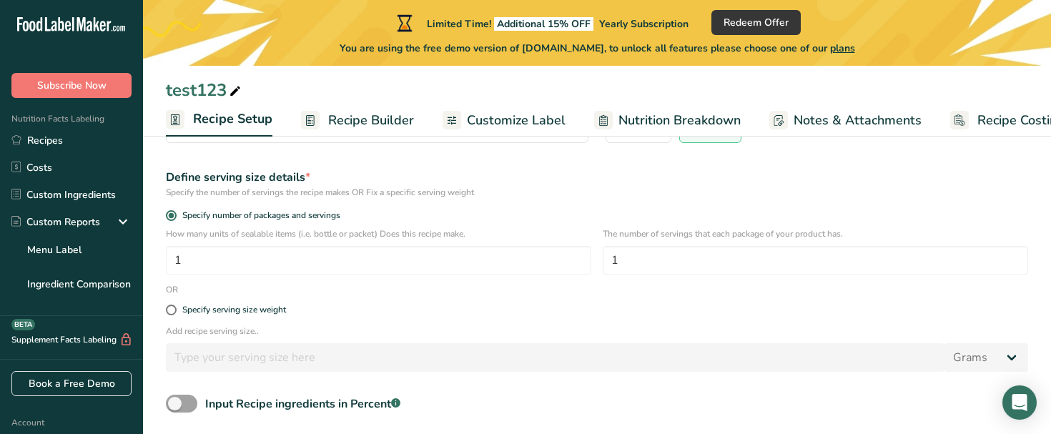
click at [370, 115] on span "Recipe Builder" at bounding box center [371, 120] width 86 height 19
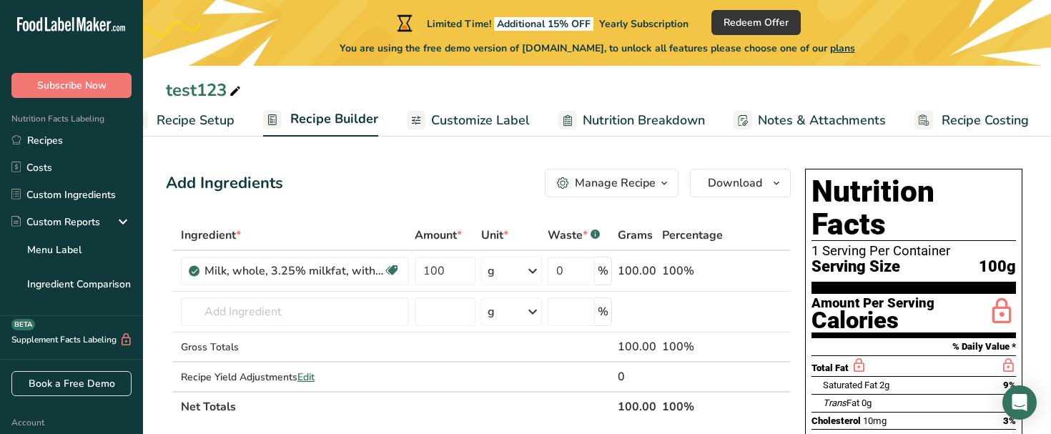
click at [384, 177] on div "Add Ingredients Manage Recipe Delete Recipe Duplicate Recipe Scale Recipe Save …" at bounding box center [478, 183] width 625 height 29
